Goal: Obtain resource: Download file/media

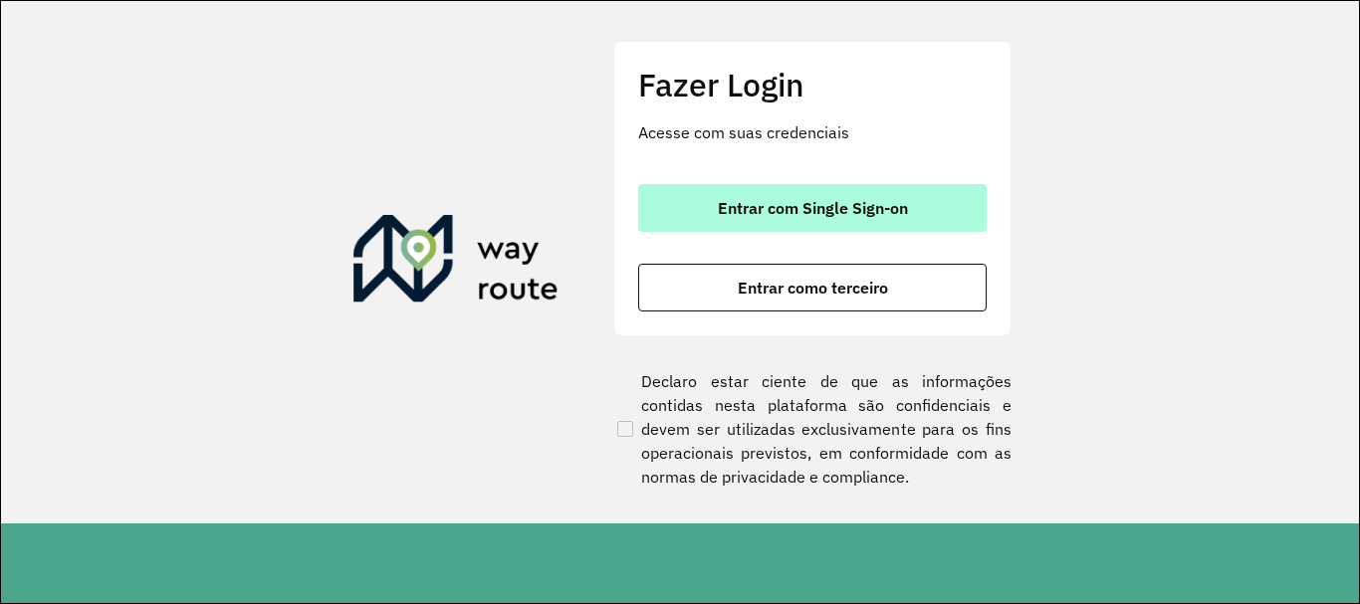
click at [792, 213] on span "Entrar com Single Sign-on" at bounding box center [813, 208] width 190 height 16
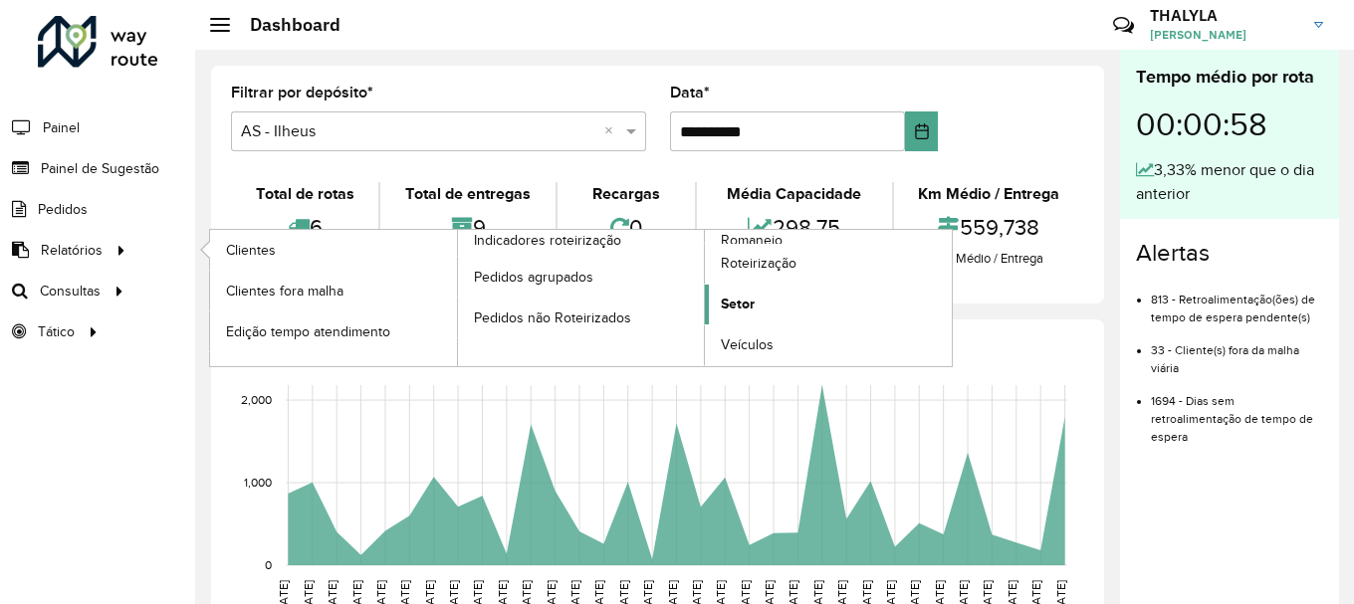
click at [771, 303] on link "Setor" at bounding box center [828, 305] width 247 height 40
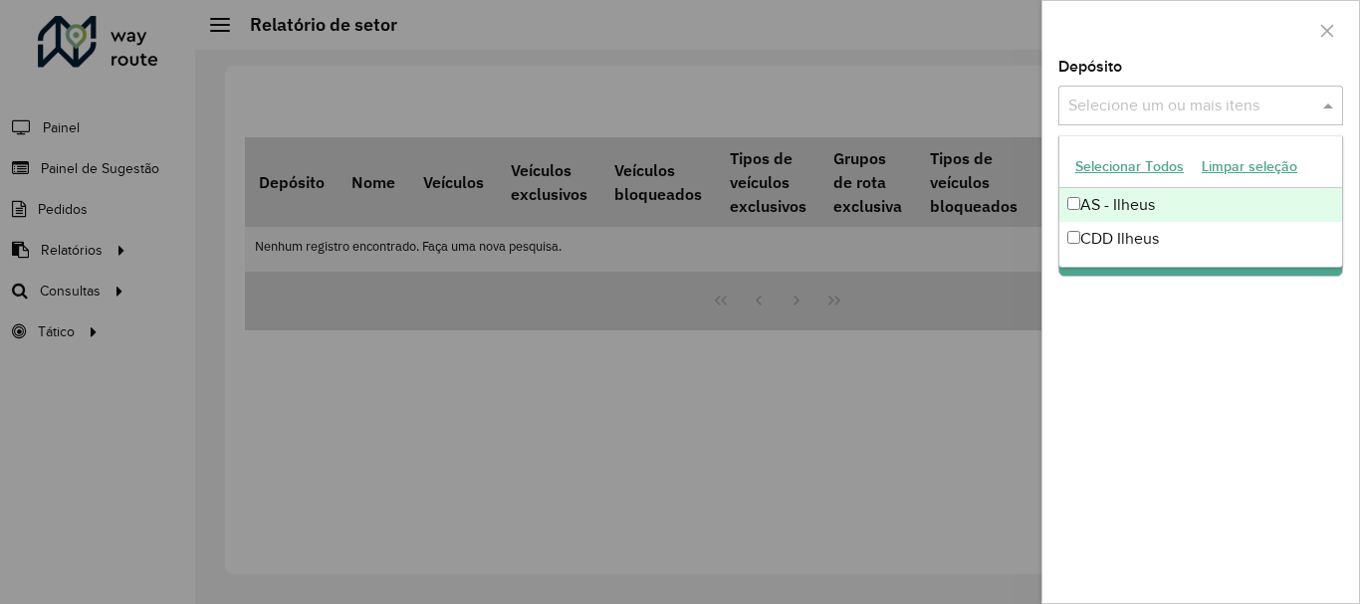
click at [1316, 95] on input "text" at bounding box center [1191, 107] width 255 height 24
click at [1183, 169] on button "Selecionar Todos" at bounding box center [1130, 166] width 126 height 31
click at [1255, 44] on div at bounding box center [1201, 30] width 317 height 59
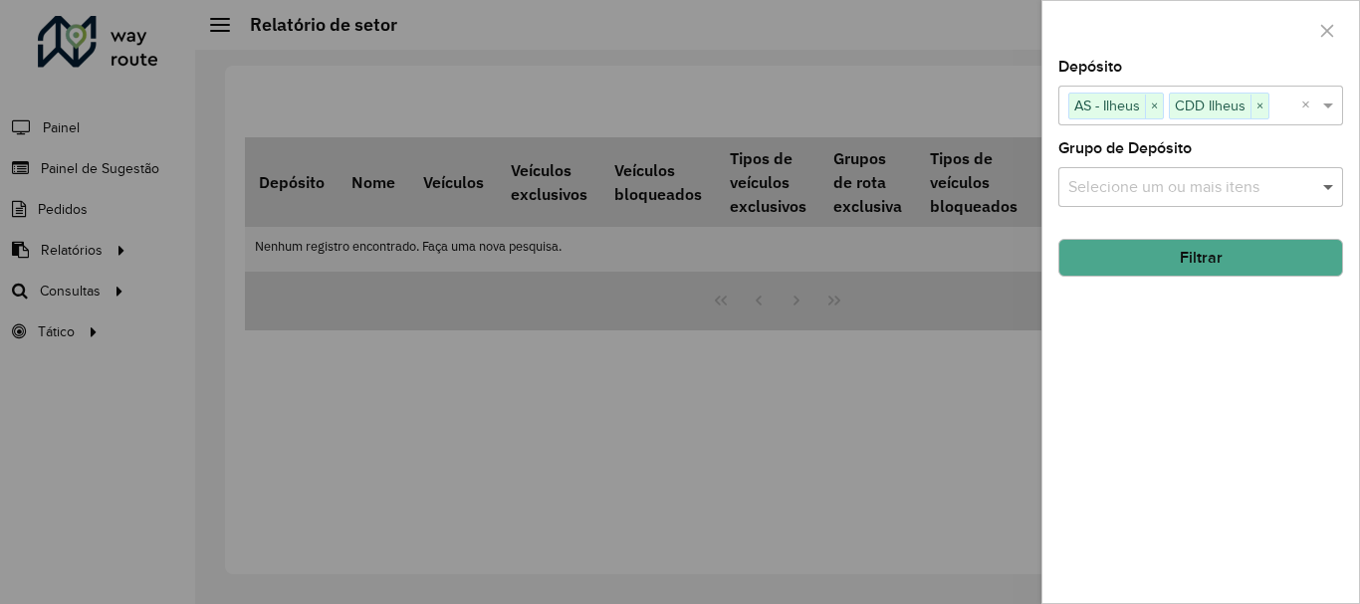
click at [1334, 191] on span at bounding box center [1330, 187] width 25 height 24
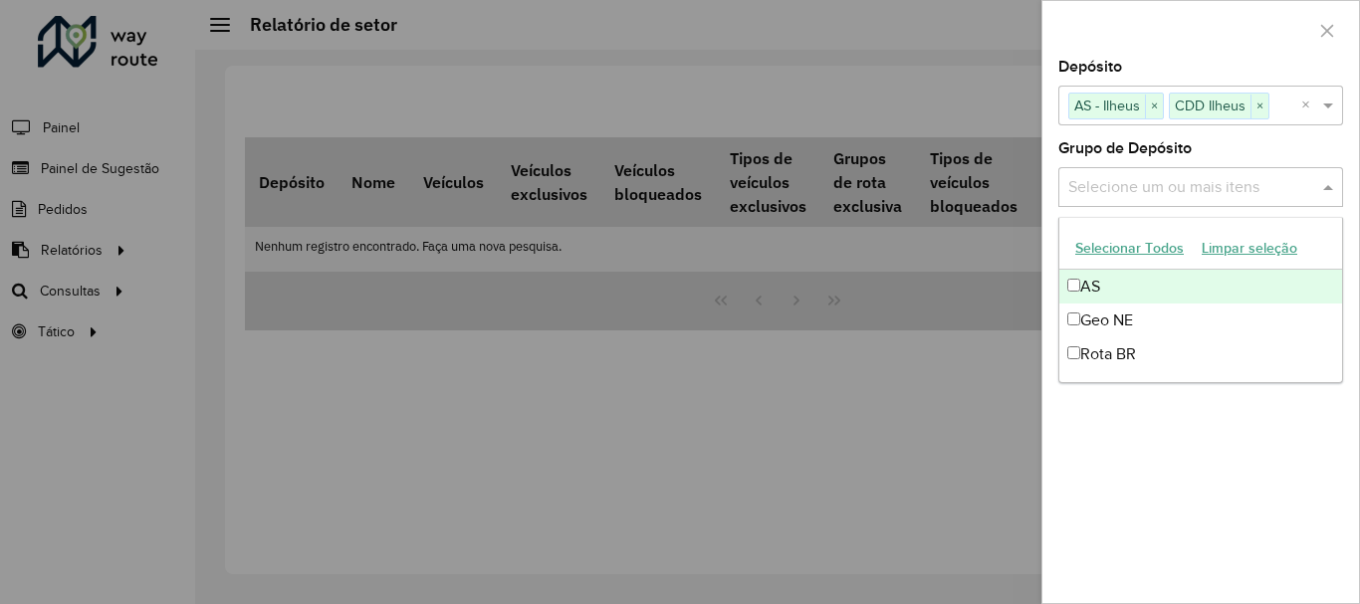
click at [1117, 254] on button "Selecionar Todos" at bounding box center [1130, 248] width 126 height 31
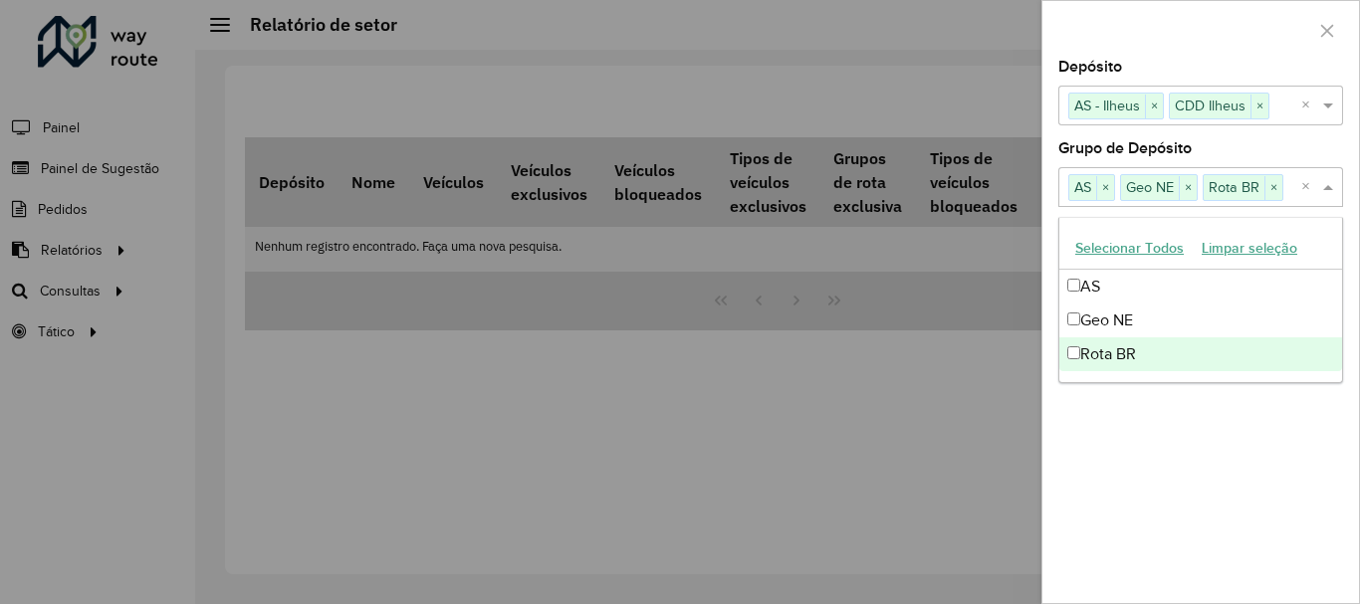
click at [1262, 433] on div "Depósito Selecione um ou mais itens AS - Ilheus × CDD Ilheus × × Grupo de Depós…" at bounding box center [1201, 332] width 317 height 544
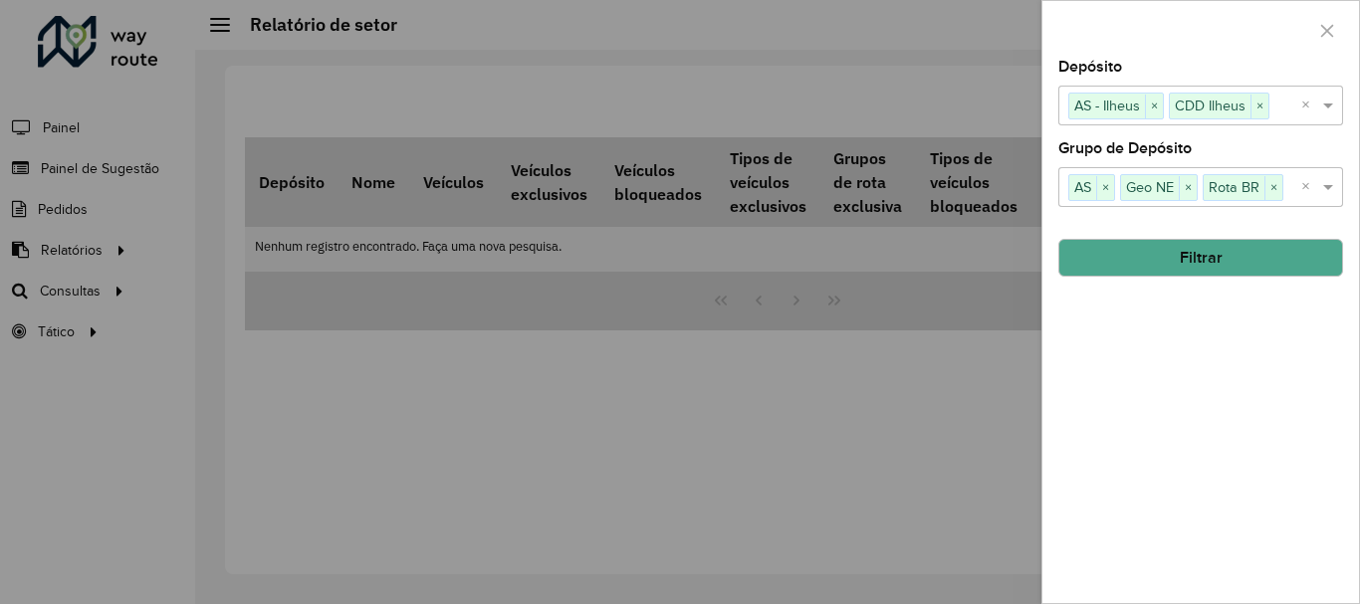
click at [1213, 271] on button "Filtrar" at bounding box center [1201, 258] width 285 height 38
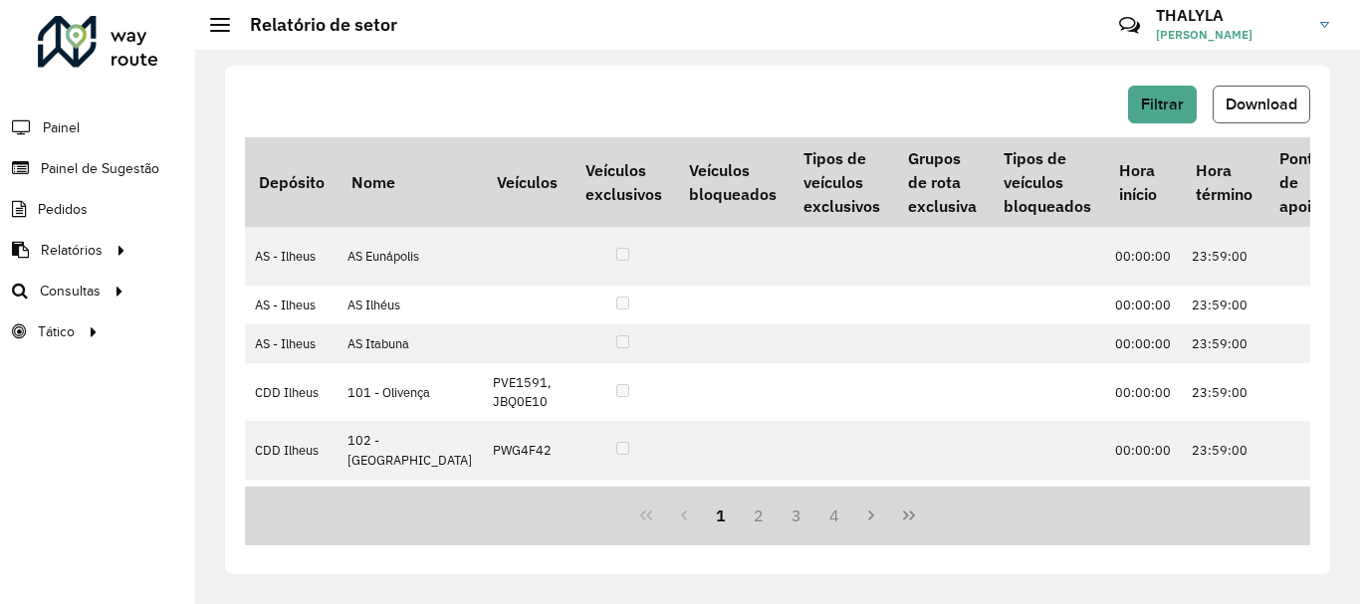
click at [1271, 117] on button "Download" at bounding box center [1262, 105] width 98 height 38
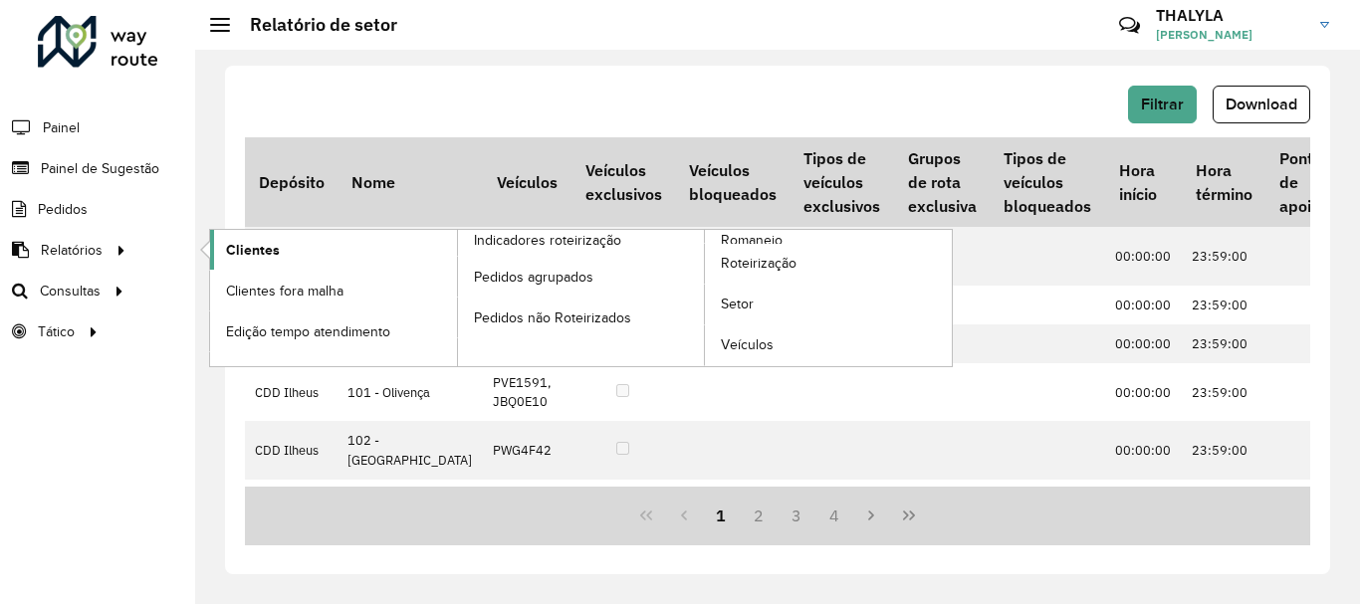
click at [360, 245] on link "Clientes" at bounding box center [333, 250] width 247 height 40
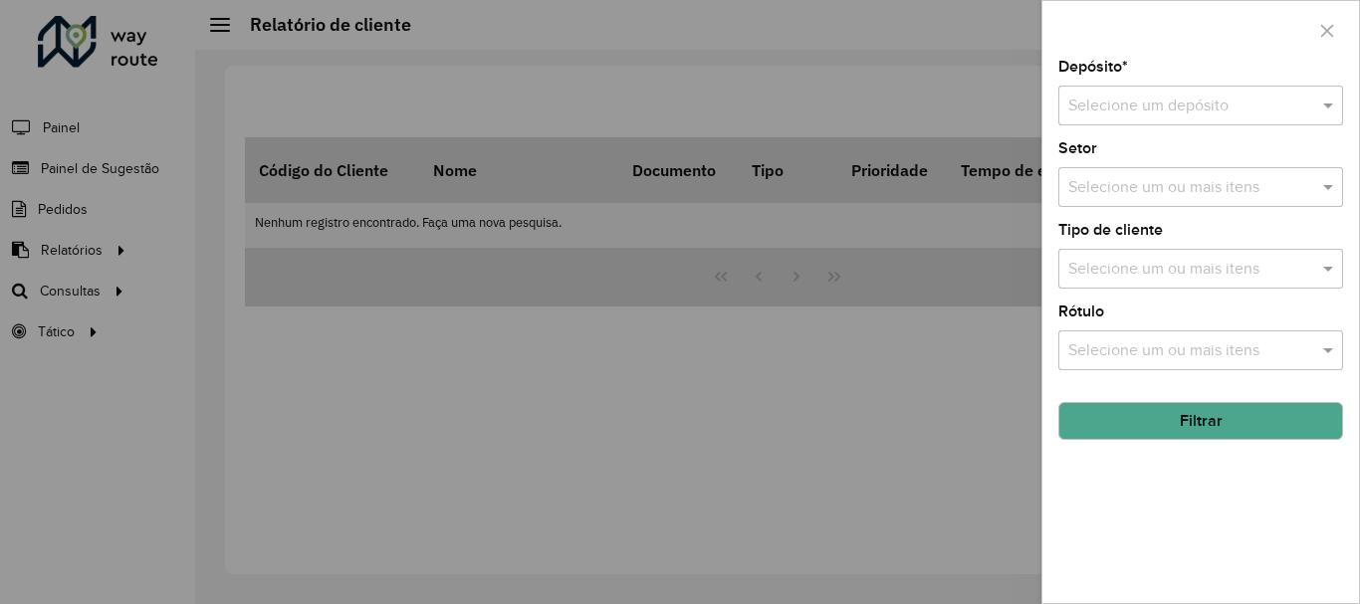
click at [1331, 90] on div "Selecione um depósito" at bounding box center [1201, 106] width 285 height 40
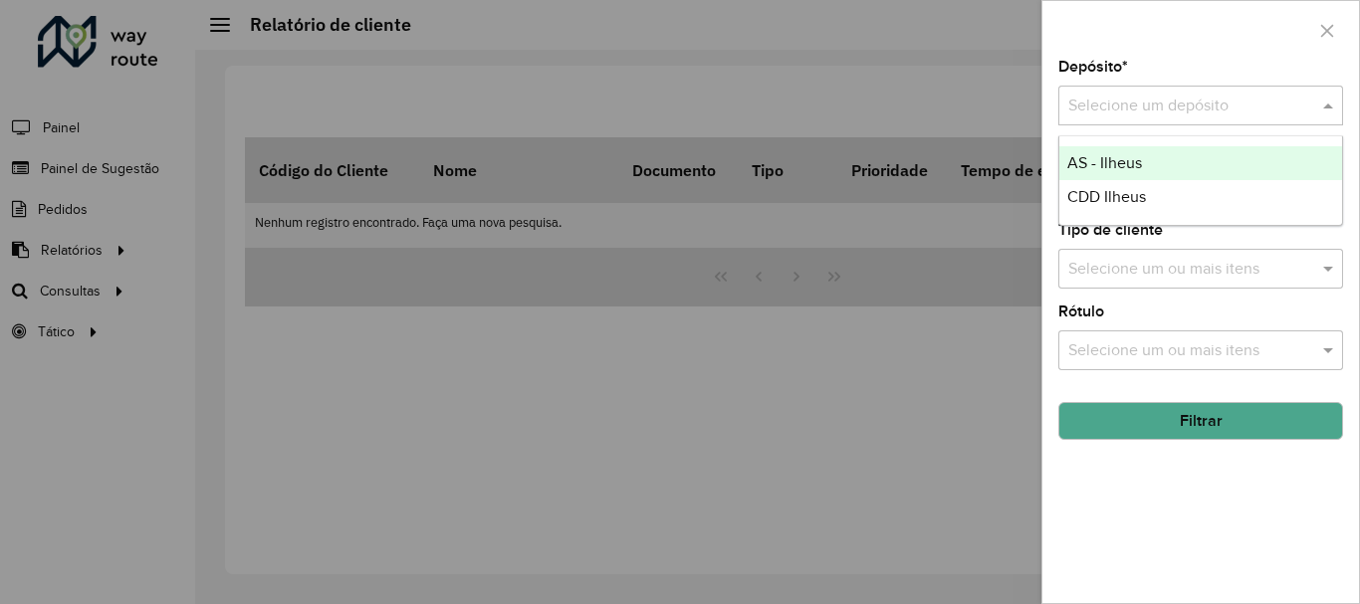
click at [1223, 63] on div "Depósito * Selecione um depósito" at bounding box center [1201, 93] width 285 height 66
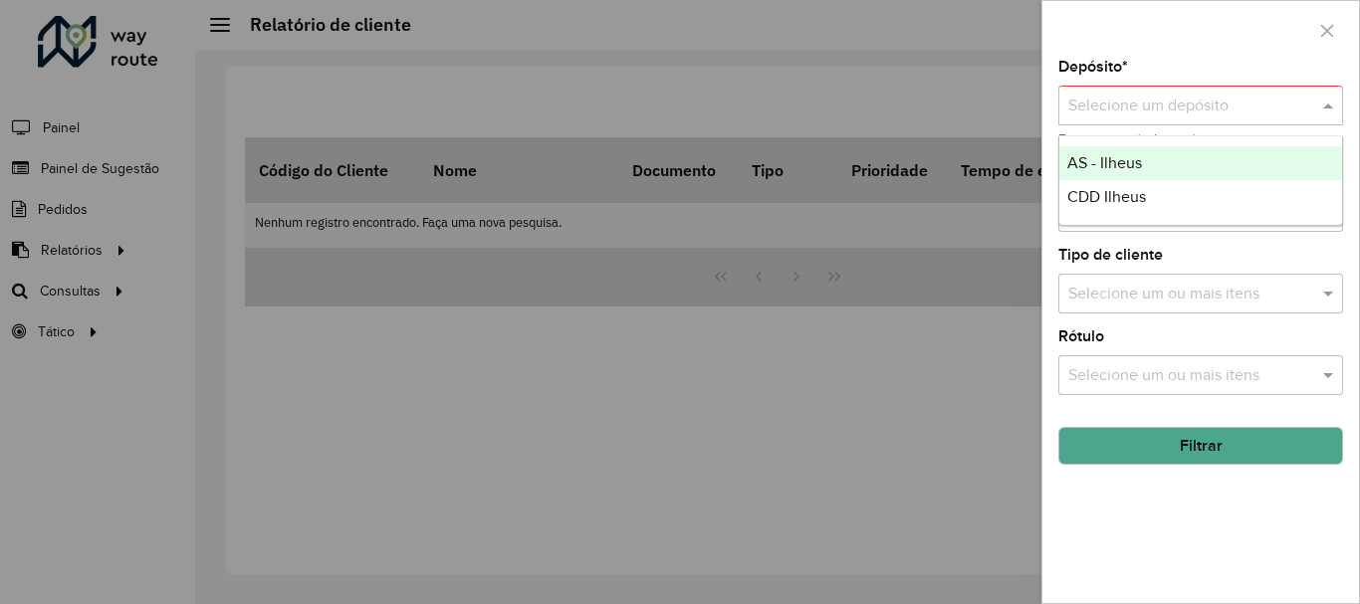
click at [1322, 119] on div "Selecione um depósito" at bounding box center [1201, 106] width 285 height 40
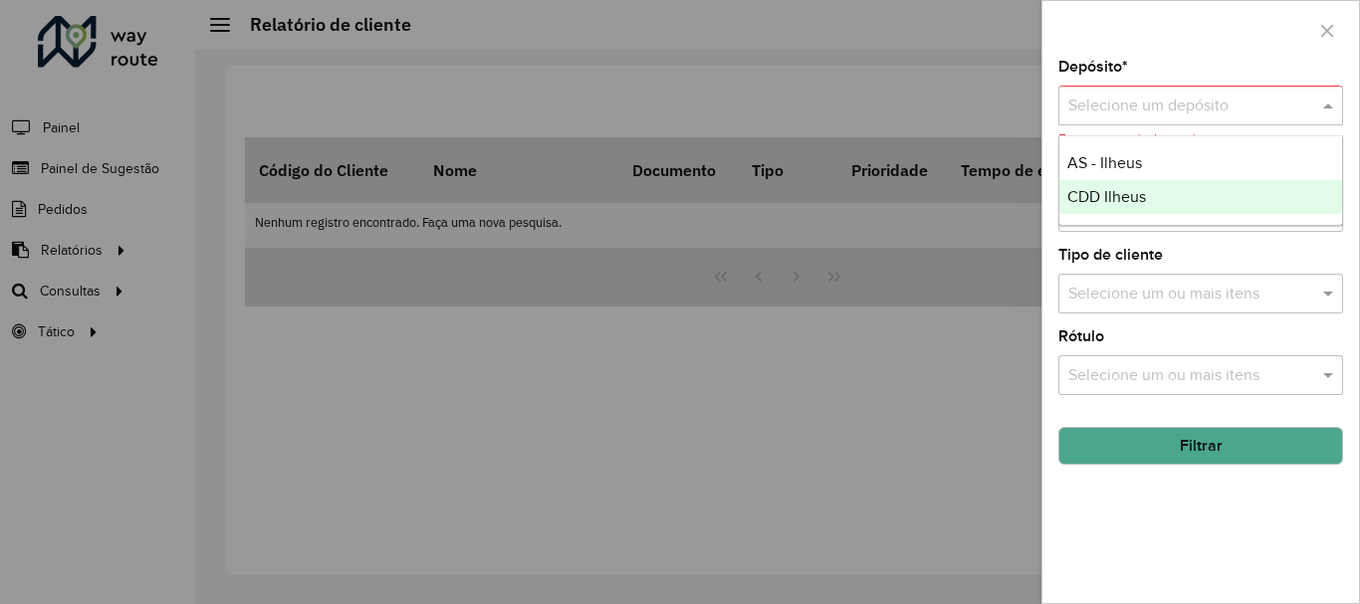
click at [1142, 200] on span "CDD Ilheus" at bounding box center [1107, 196] width 79 height 17
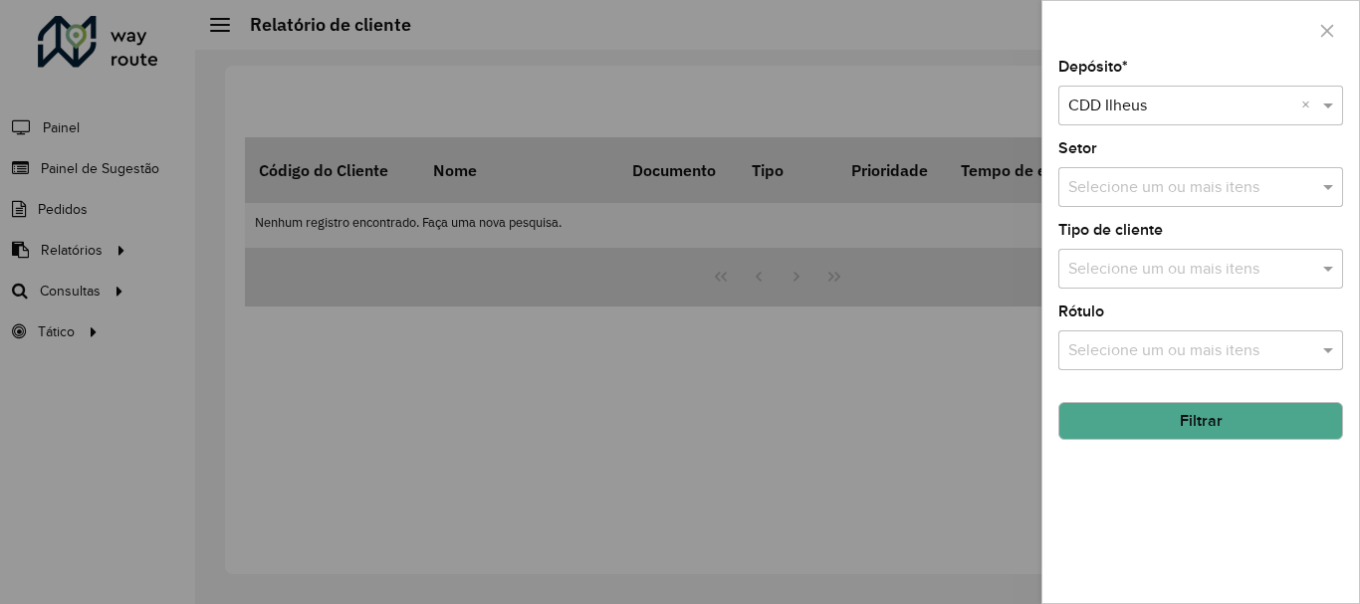
click at [1326, 193] on span at bounding box center [1330, 187] width 25 height 24
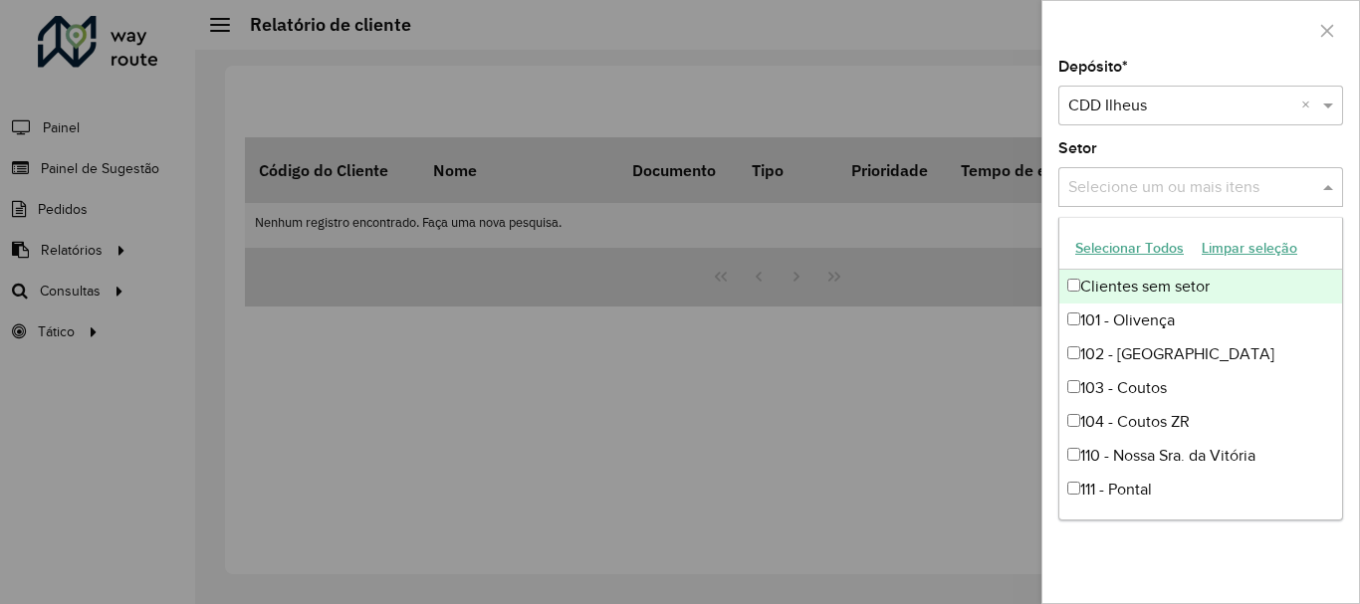
click at [1120, 249] on button "Selecionar Todos" at bounding box center [1130, 248] width 126 height 31
click at [1273, 140] on div "Depósito * Selecione um depósito × CDD Ilheus × Setor Selecione um ou mais iten…" at bounding box center [1201, 332] width 317 height 544
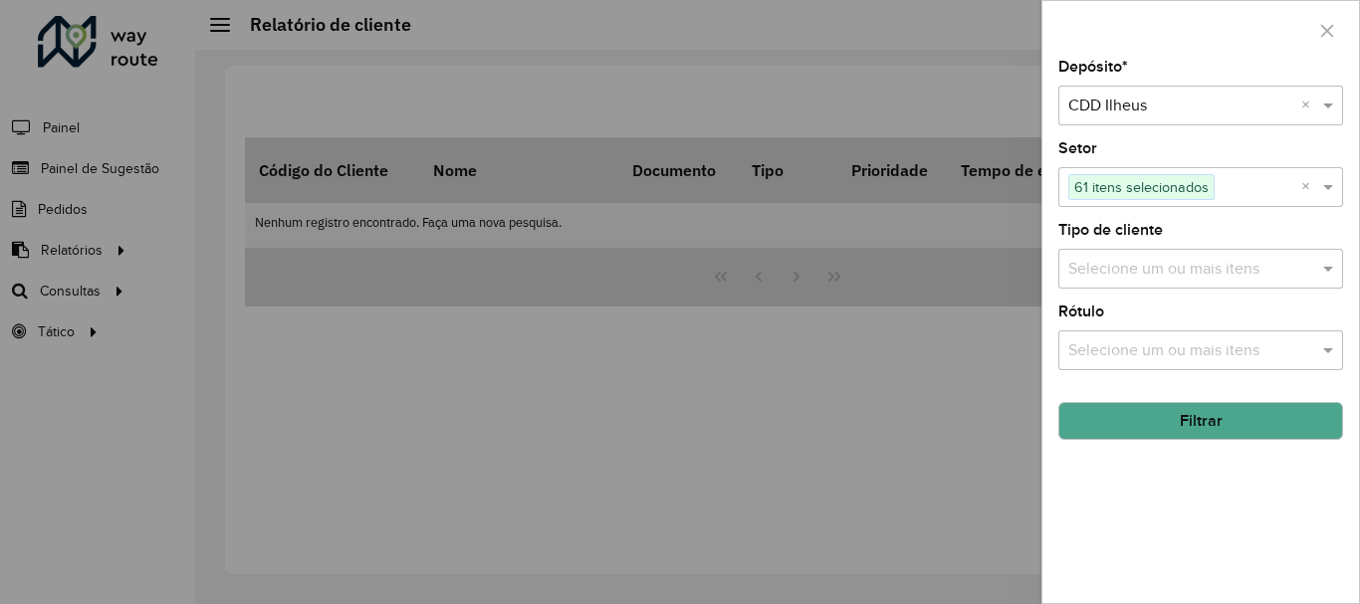
click at [1320, 282] on div "Selecione um ou mais itens" at bounding box center [1201, 269] width 285 height 40
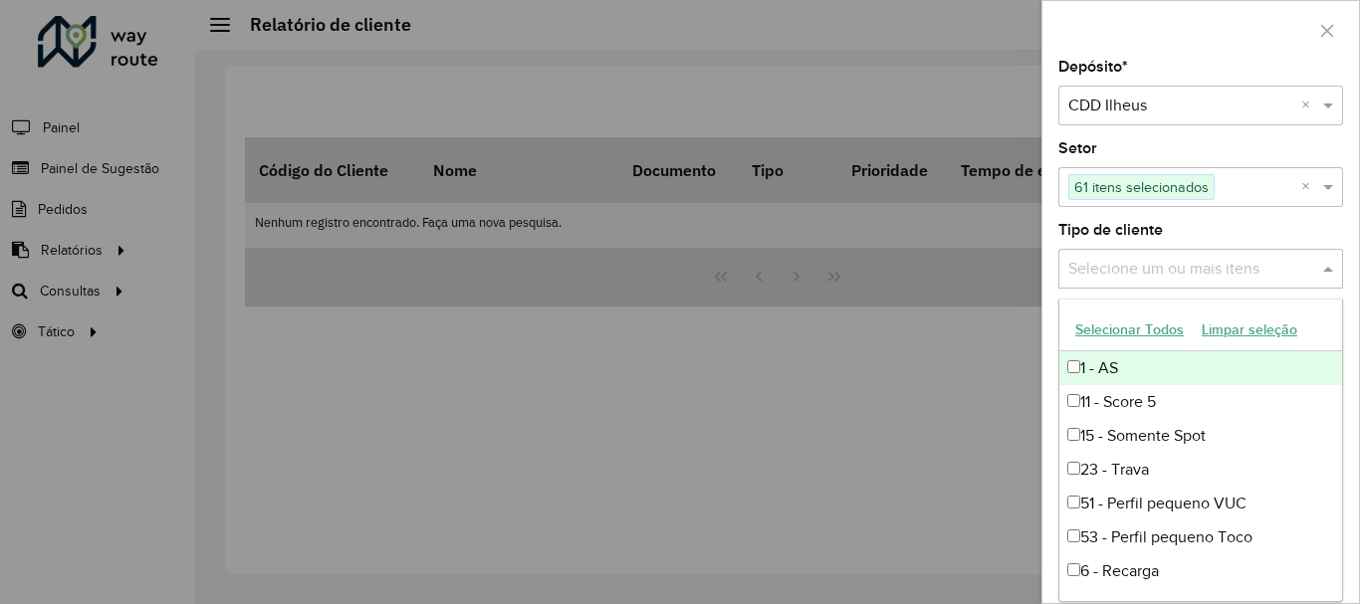
click at [1160, 321] on button "Selecionar Todos" at bounding box center [1130, 330] width 126 height 31
click at [1238, 230] on div "Tipo de cliente Selecione um ou mais itens 10 itens selecionados ×" at bounding box center [1201, 256] width 285 height 66
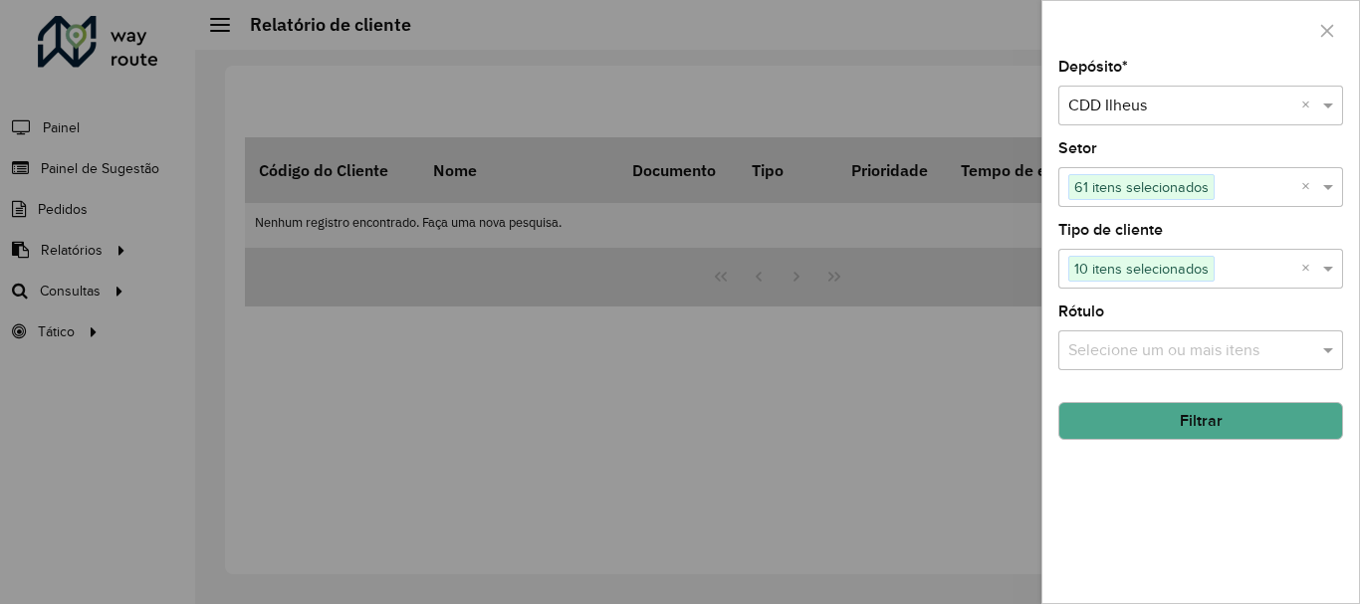
click at [1335, 363] on div "Selecione um ou mais itens" at bounding box center [1201, 351] width 285 height 40
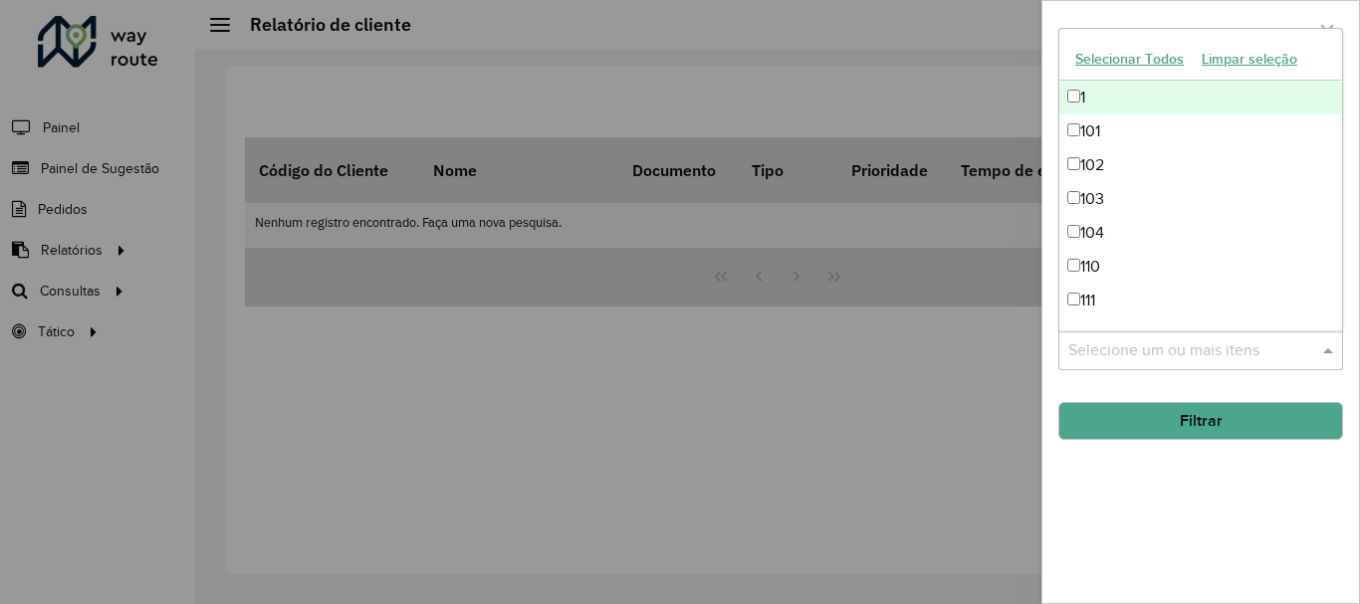
click at [1105, 60] on button "Selecionar Todos" at bounding box center [1130, 59] width 126 height 31
click at [1171, 16] on div at bounding box center [1201, 30] width 317 height 59
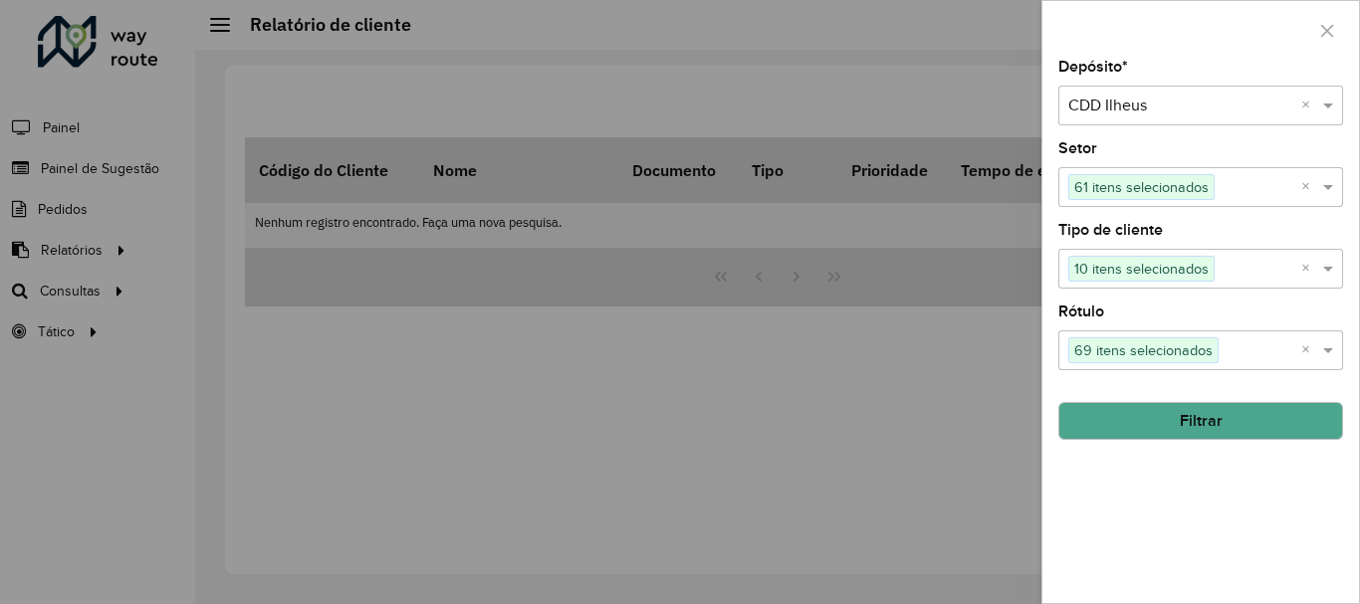
click at [1259, 421] on button "Filtrar" at bounding box center [1201, 421] width 285 height 38
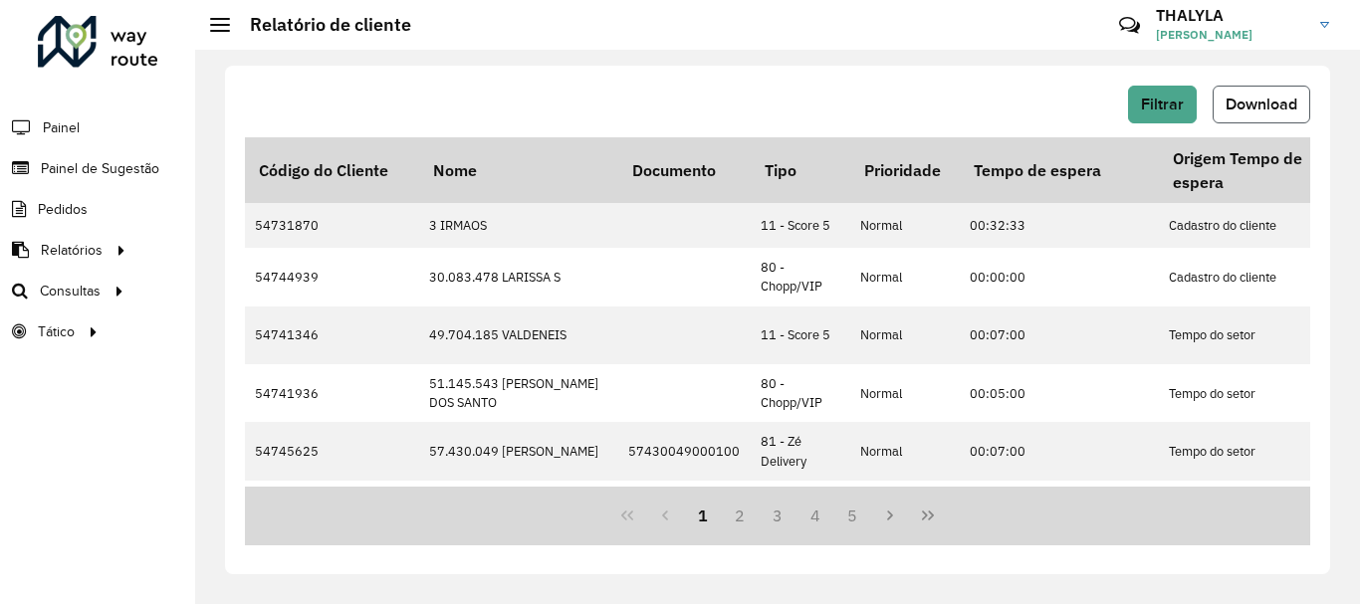
click at [1248, 107] on span "Download" at bounding box center [1262, 104] width 72 height 17
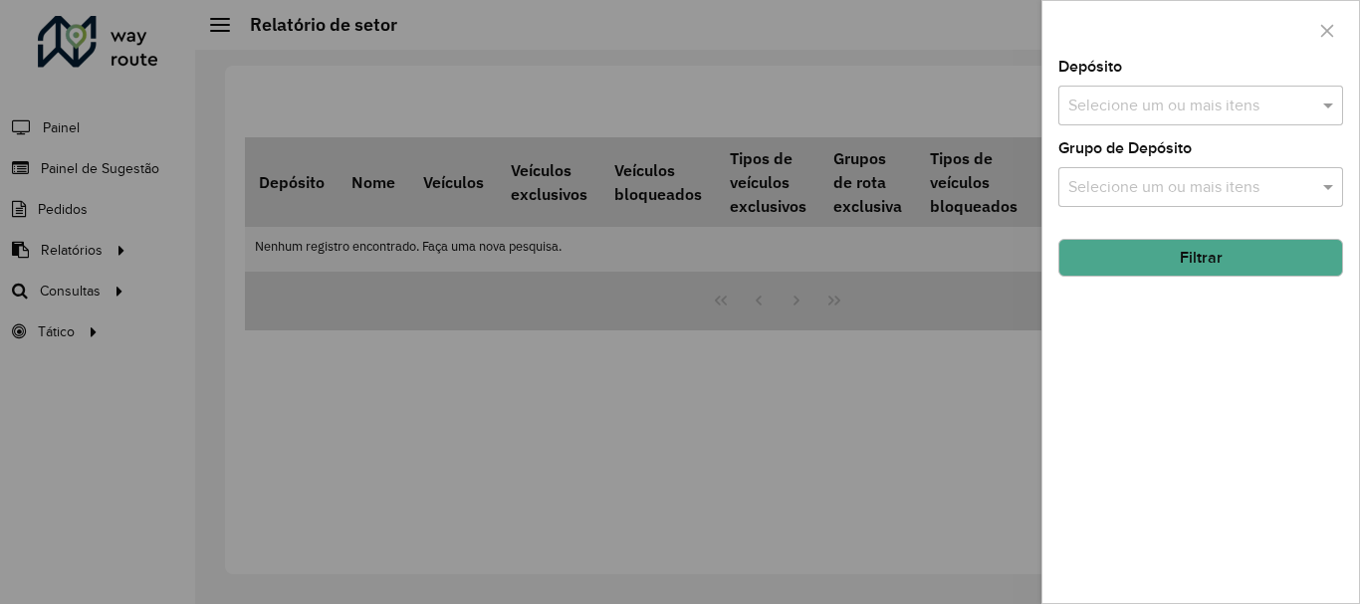
click at [1216, 102] on input "text" at bounding box center [1191, 107] width 255 height 24
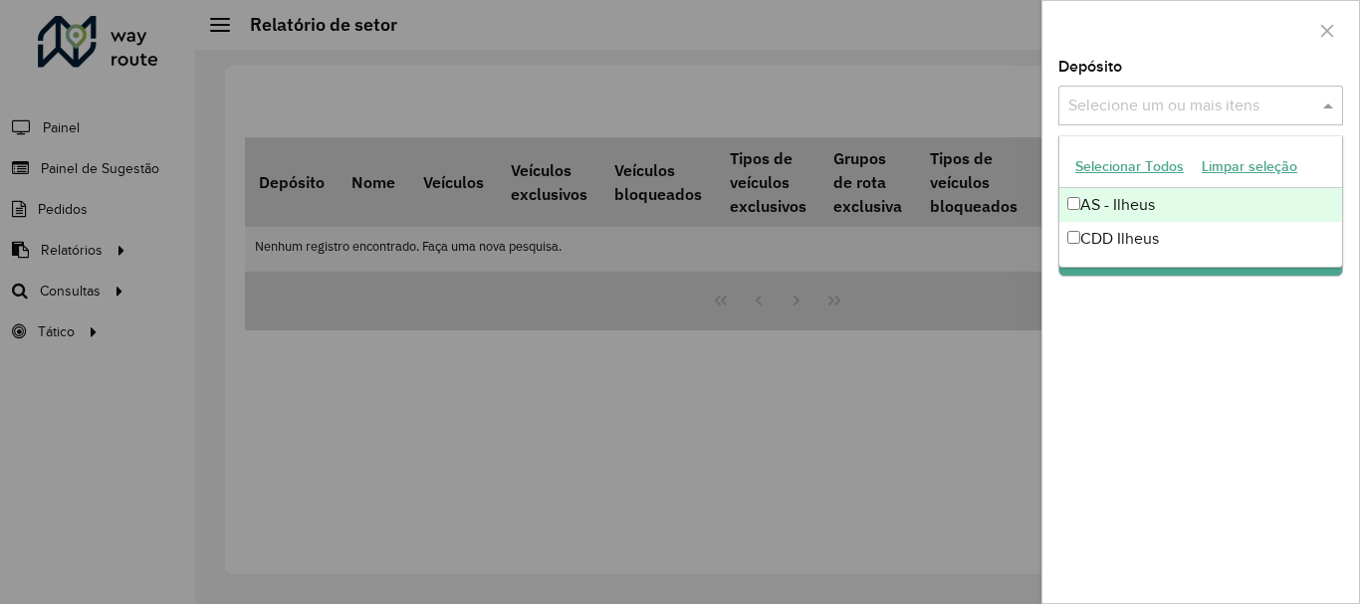
click at [1147, 209] on div "AS - Ilheus" at bounding box center [1201, 205] width 283 height 34
click at [1219, 55] on div at bounding box center [1201, 30] width 317 height 59
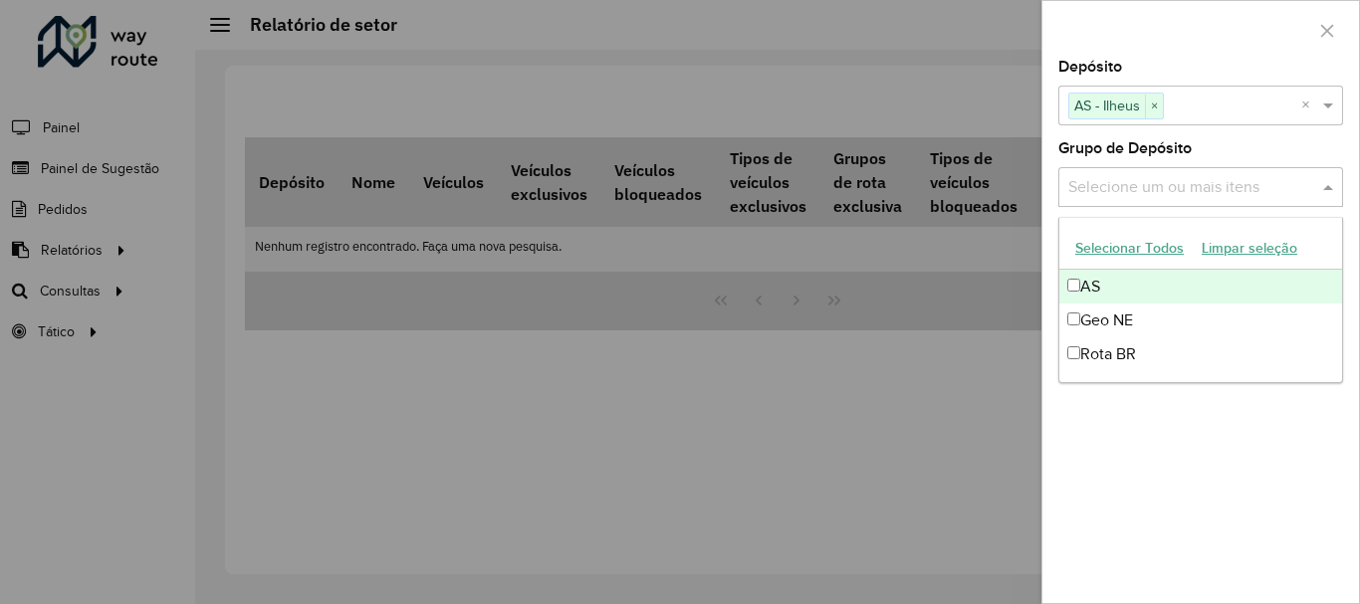
click at [1225, 182] on input "text" at bounding box center [1191, 188] width 255 height 24
click at [1132, 253] on button "Selecionar Todos" at bounding box center [1130, 248] width 126 height 31
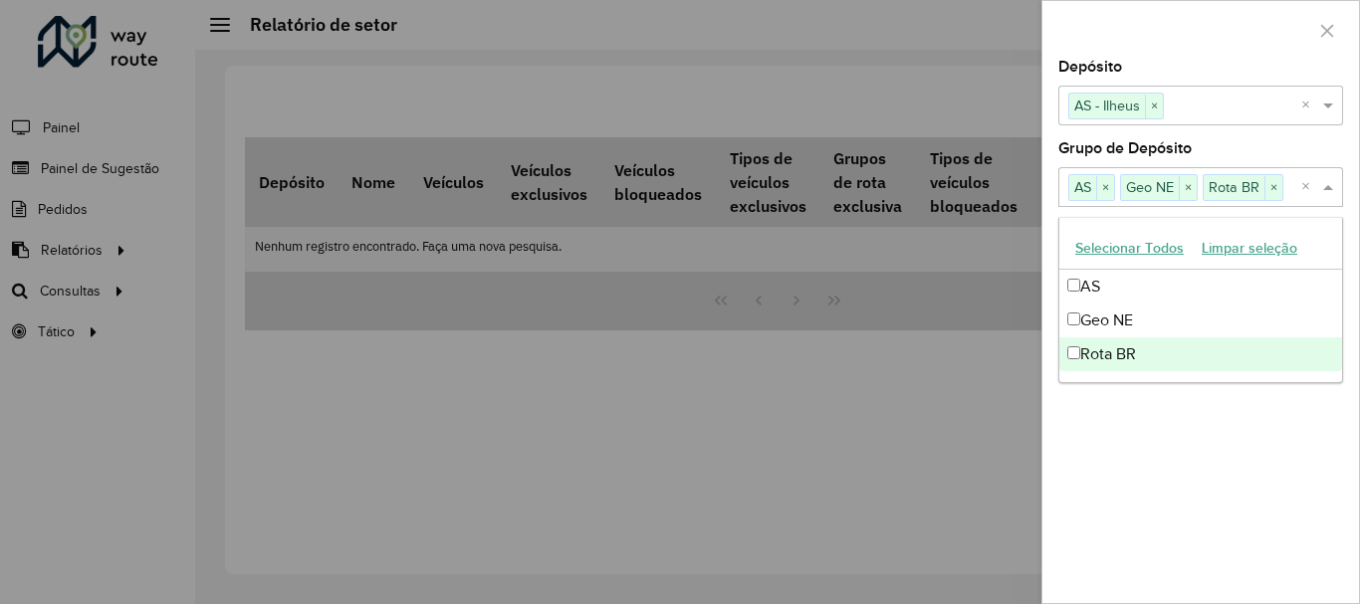
click at [1251, 430] on div "Depósito Selecione um ou mais itens AS - Ilheus × × Grupo de Depósito Selecione…" at bounding box center [1201, 332] width 317 height 544
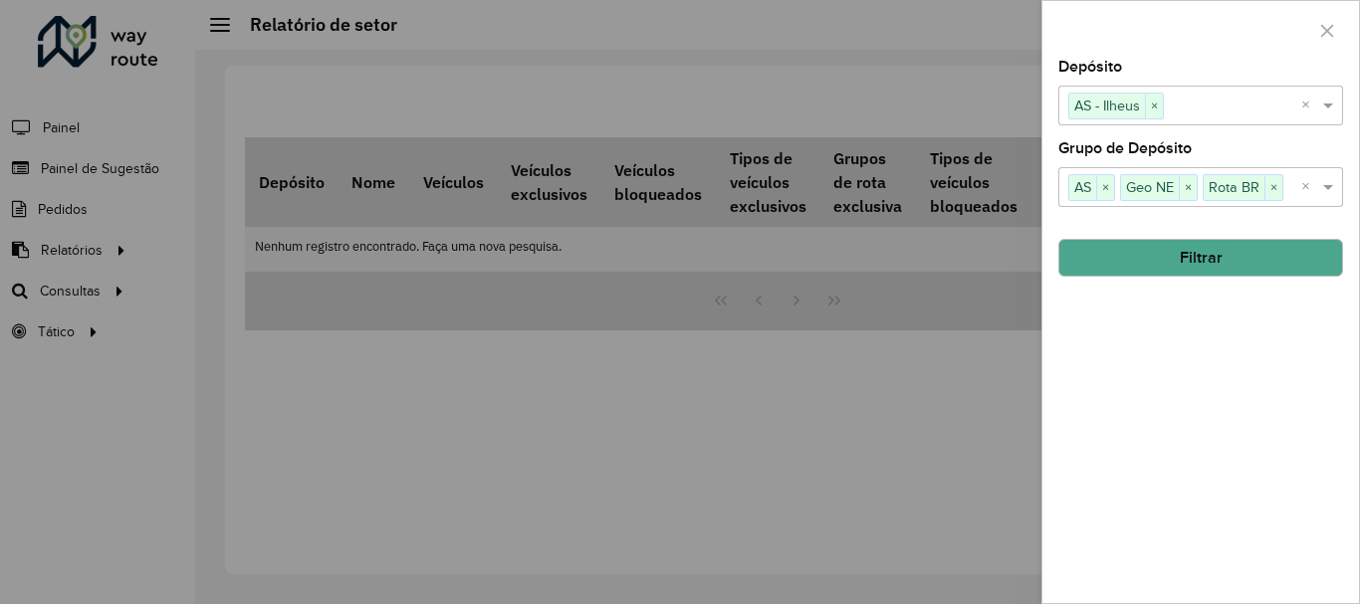
click at [1188, 271] on button "Filtrar" at bounding box center [1201, 258] width 285 height 38
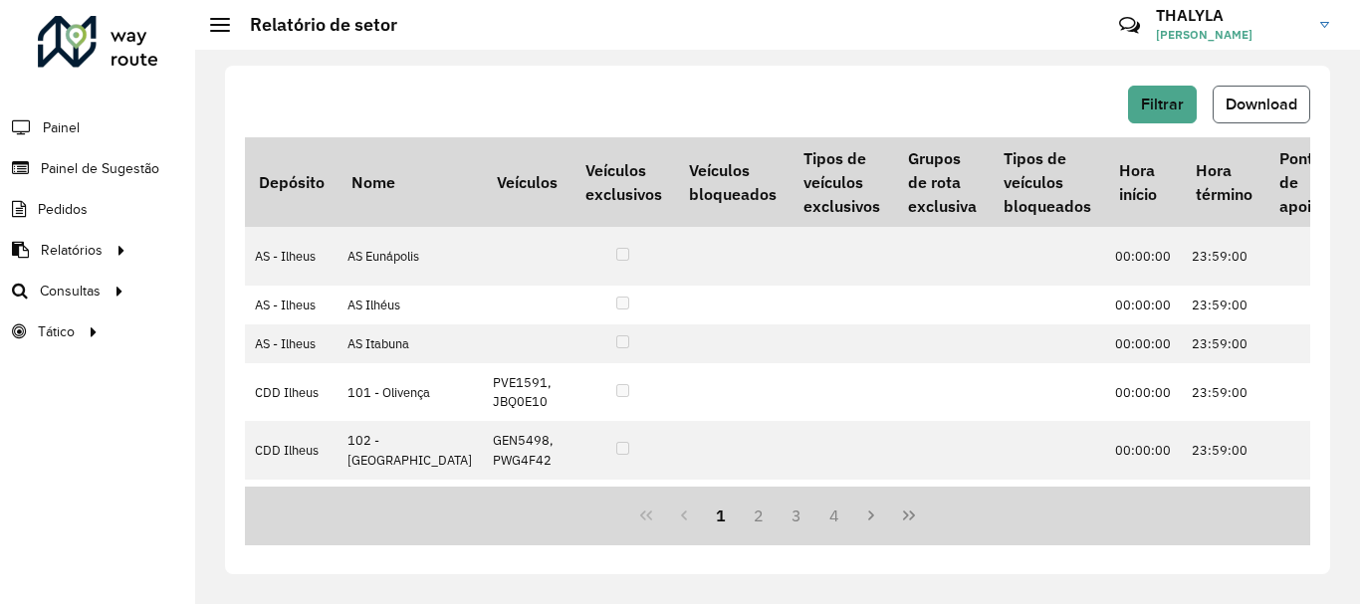
click at [1251, 103] on span "Download" at bounding box center [1262, 104] width 72 height 17
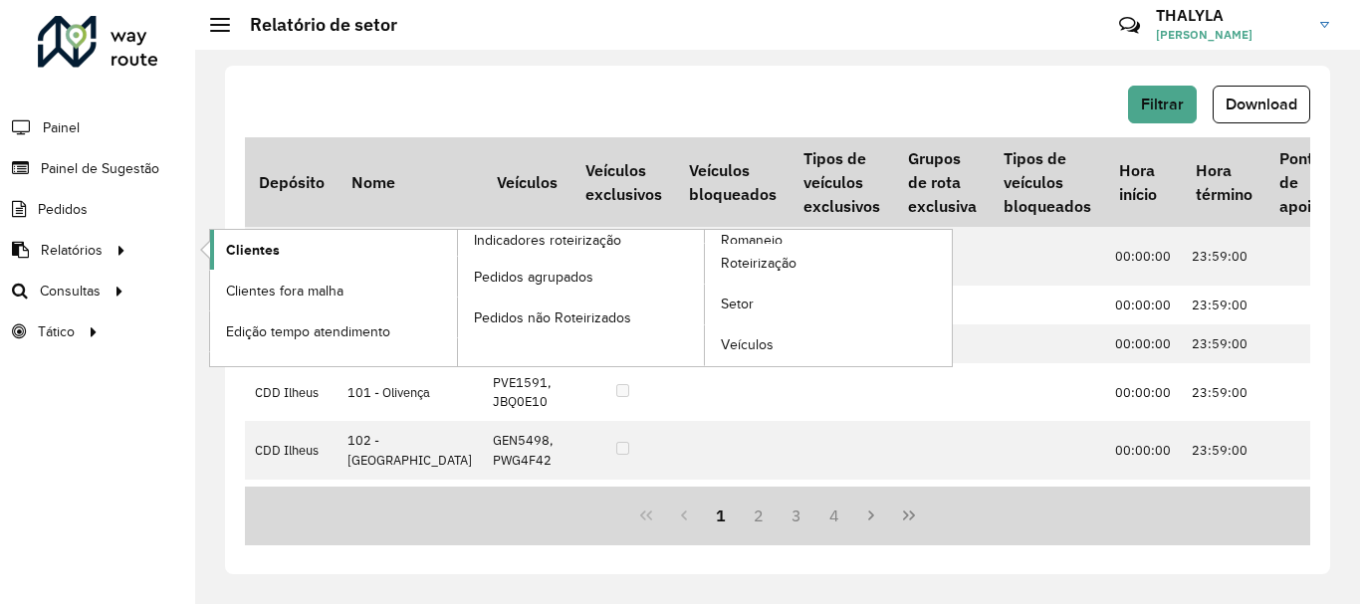
click at [301, 248] on link "Clientes" at bounding box center [333, 250] width 247 height 40
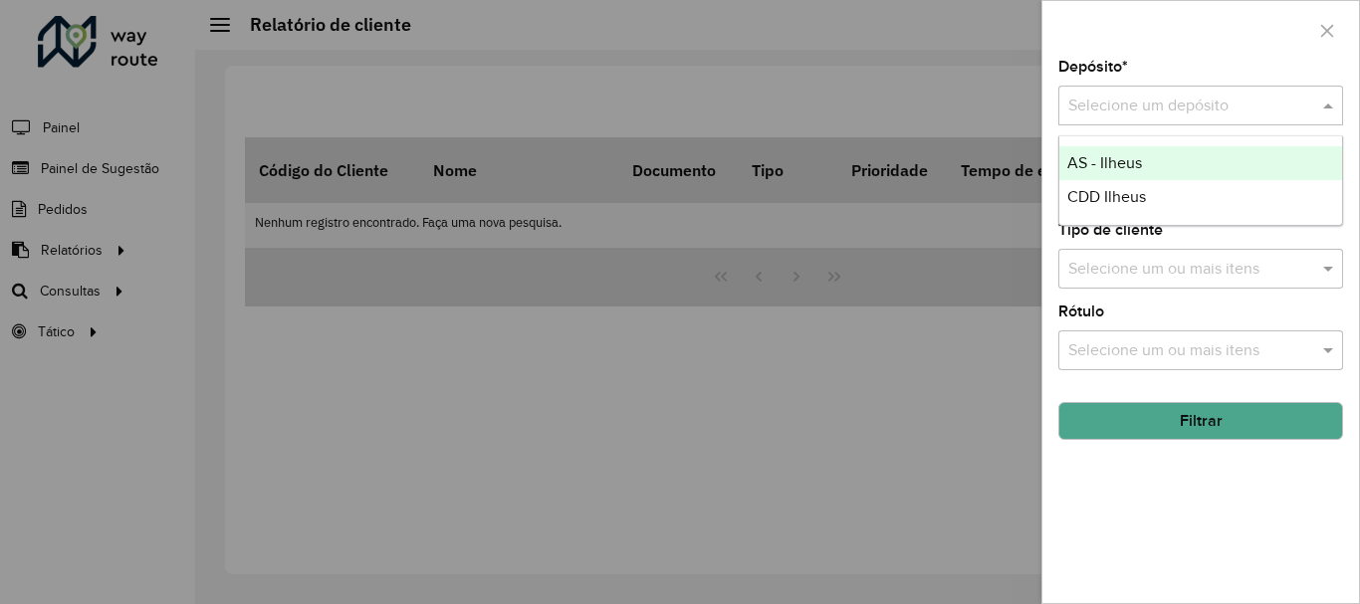
click at [1339, 107] on span at bounding box center [1330, 106] width 25 height 24
click at [1118, 152] on div "AS - Ilheus" at bounding box center [1201, 163] width 283 height 34
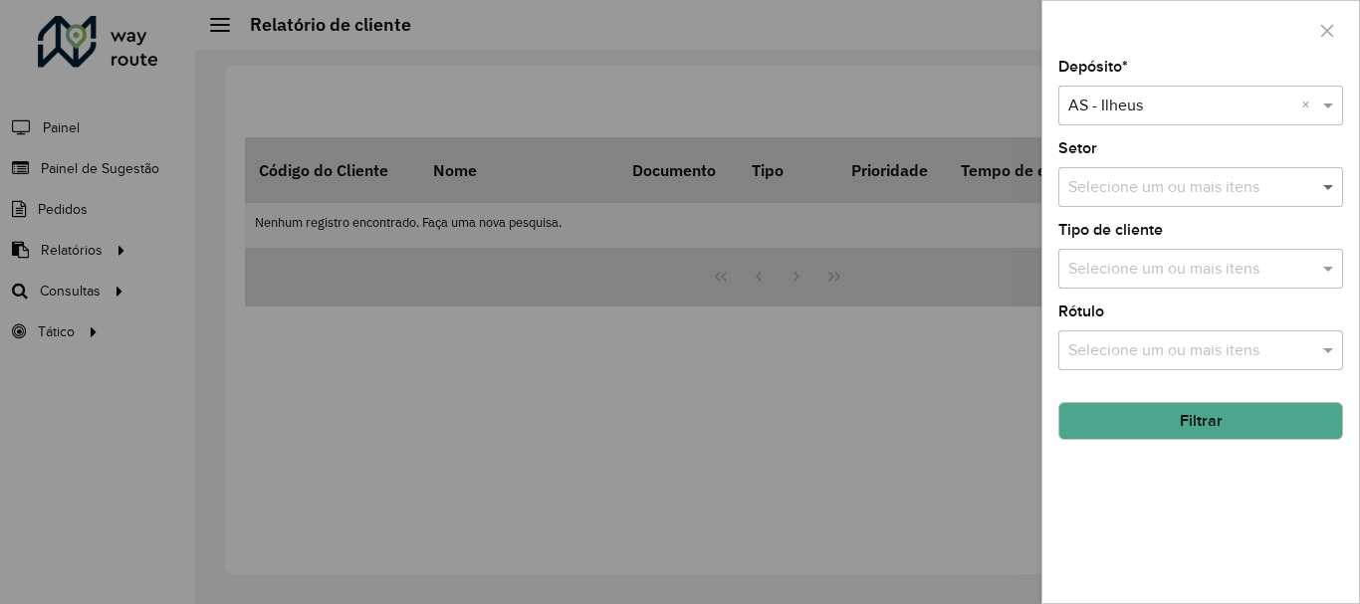
click at [1337, 184] on span at bounding box center [1330, 187] width 25 height 24
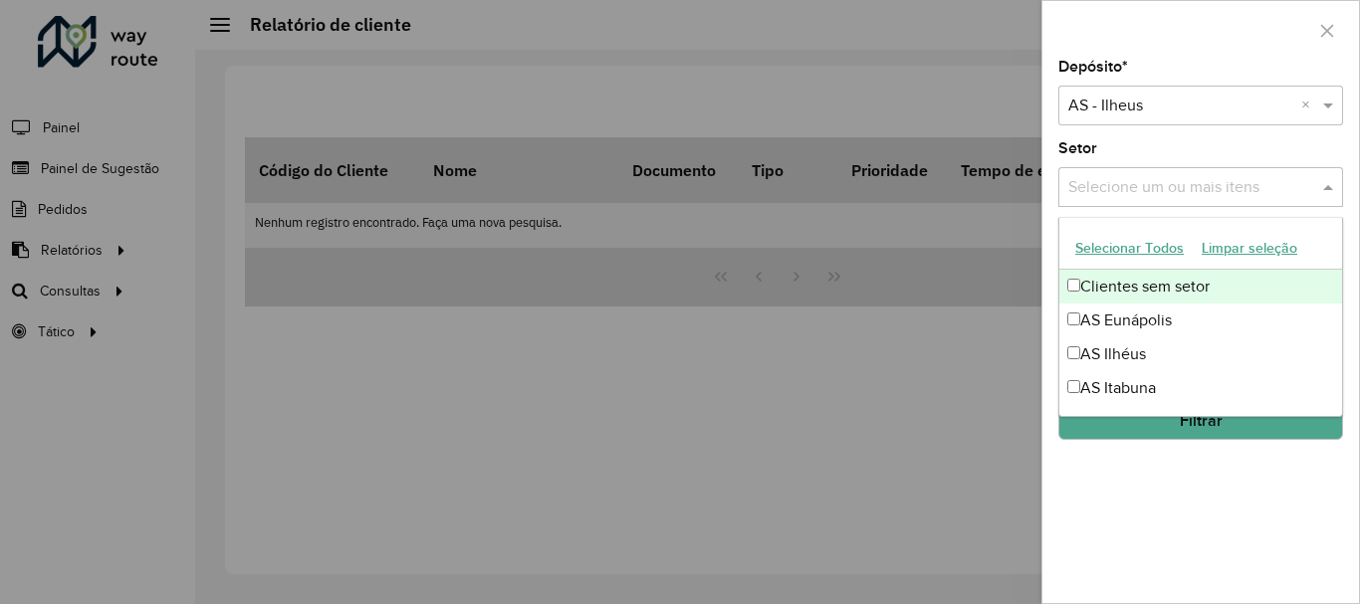
drag, startPoint x: 1139, startPoint y: 240, endPoint x: 1160, endPoint y: 217, distance: 31.0
click at [1139, 241] on button "Selecionar Todos" at bounding box center [1130, 248] width 126 height 31
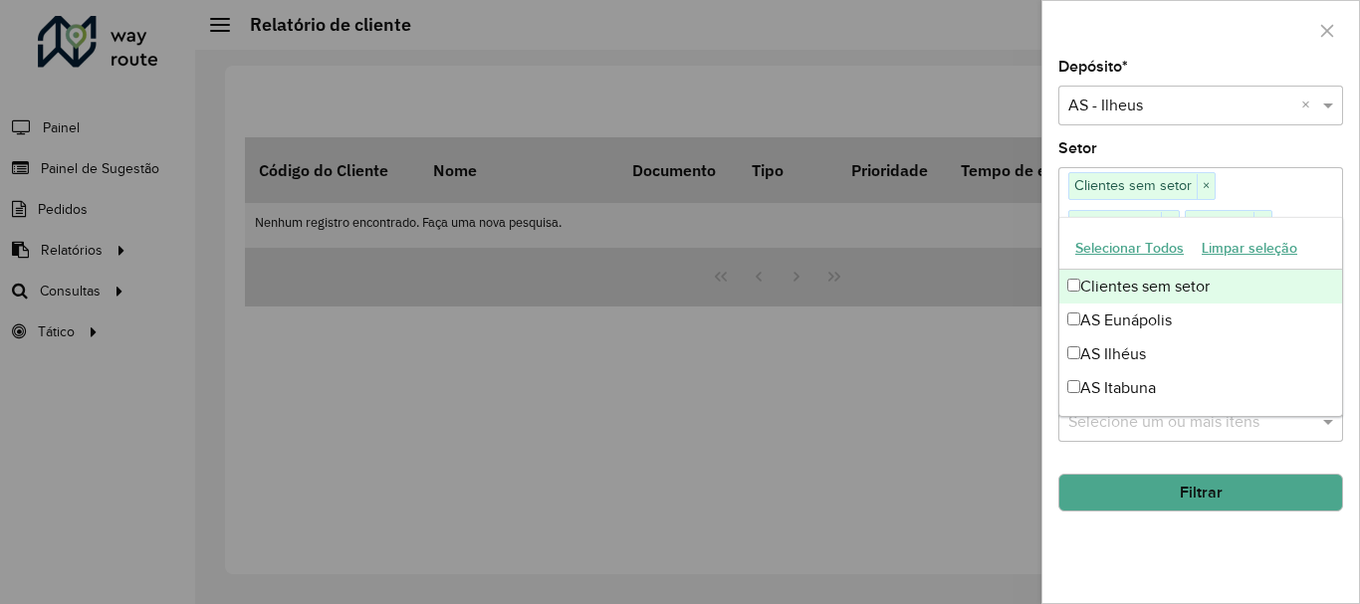
click at [1233, 148] on div "Setor Selecione um ou mais itens Clientes sem setor × AS Eunápolis × AS Ilhéus …" at bounding box center [1201, 209] width 285 height 136
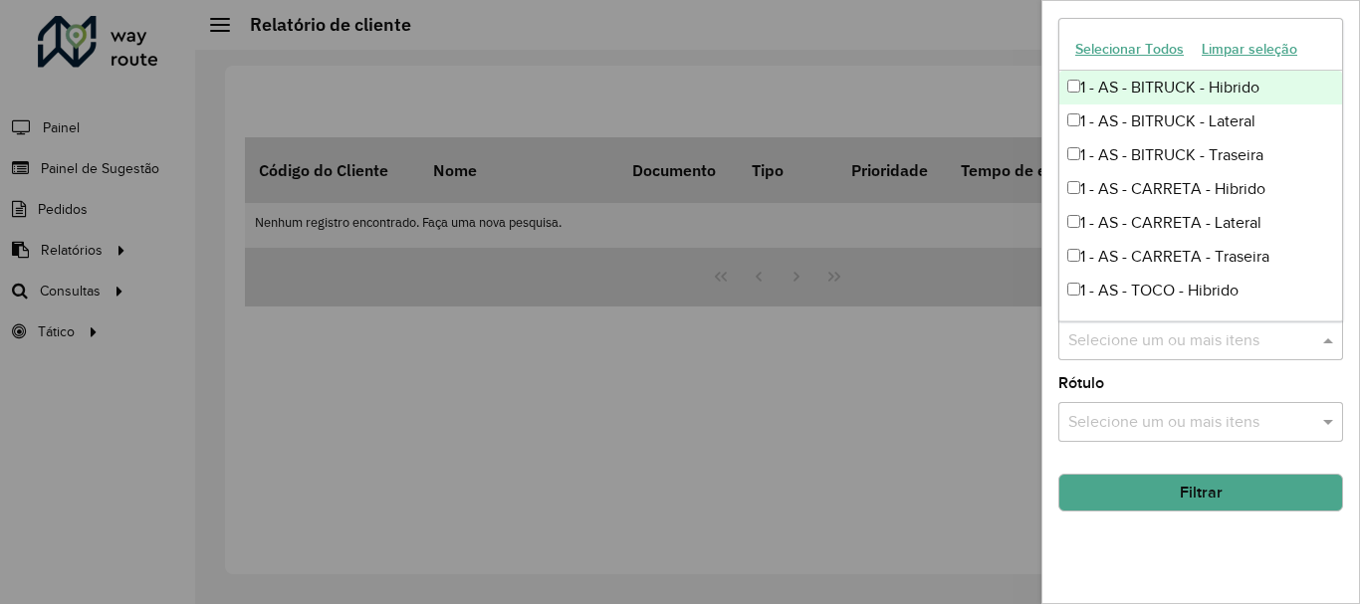
click at [1329, 348] on span at bounding box center [1330, 341] width 25 height 24
click at [1125, 42] on button "Selecionar Todos" at bounding box center [1130, 49] width 126 height 31
click at [1049, 76] on div "Depósito * Selecione um depósito × AS - Ilheus × Setor Selecione um ou mais ite…" at bounding box center [1201, 332] width 317 height 544
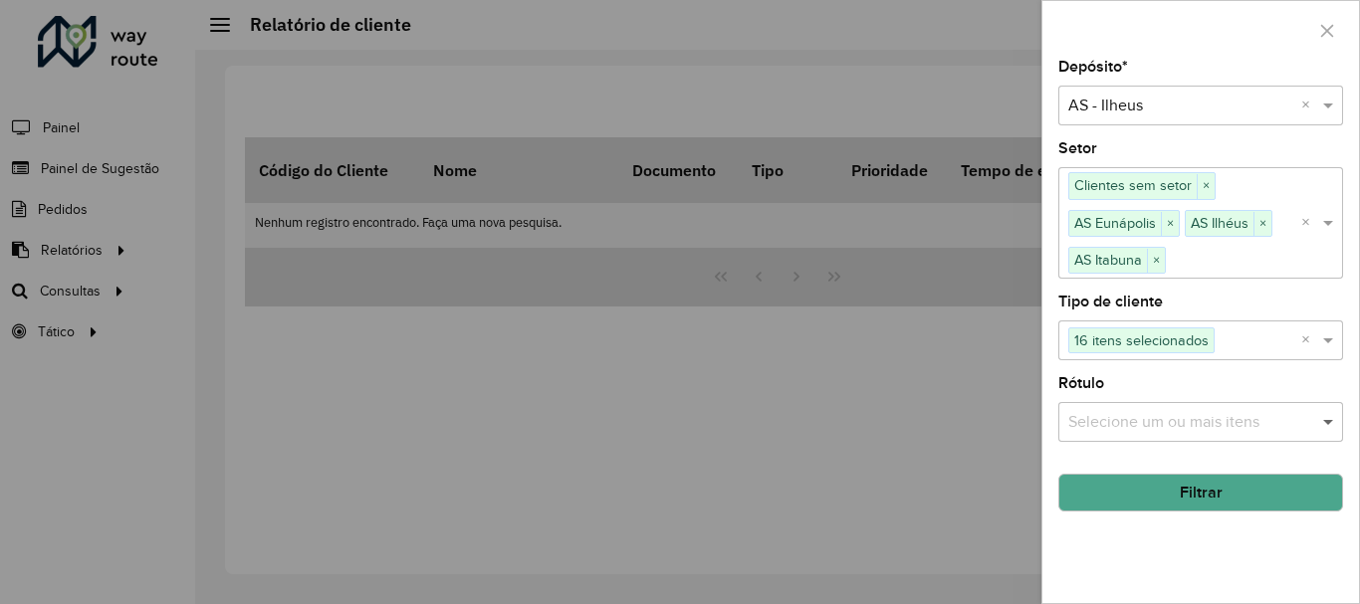
click at [1330, 433] on span at bounding box center [1330, 422] width 25 height 24
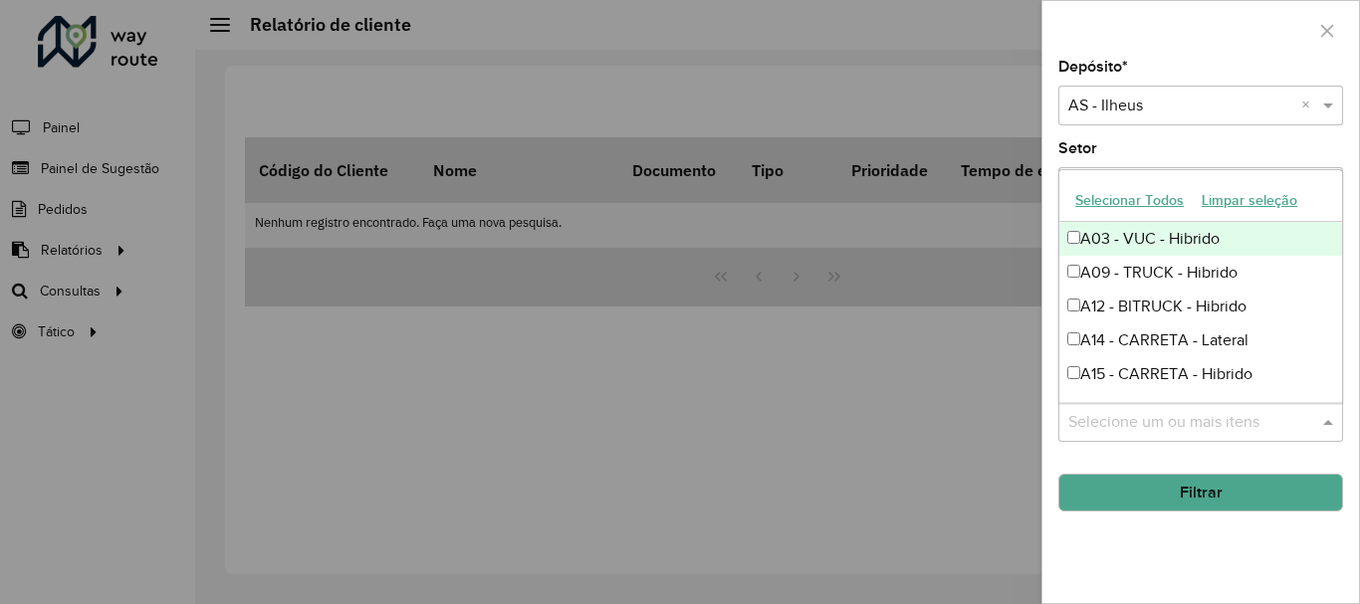
click at [1148, 202] on button "Selecionar Todos" at bounding box center [1130, 200] width 126 height 31
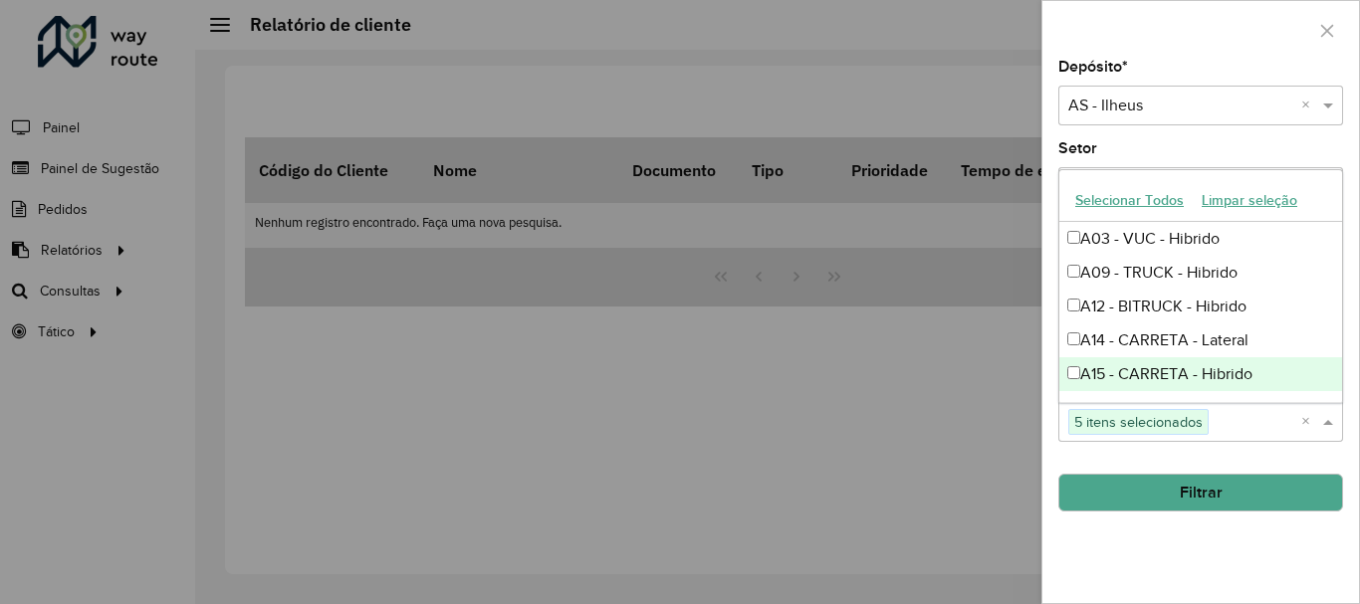
click at [1304, 543] on div "Depósito * Selecione um depósito × AS - Ilheus × Setor Selecione um ou mais ite…" at bounding box center [1201, 332] width 317 height 544
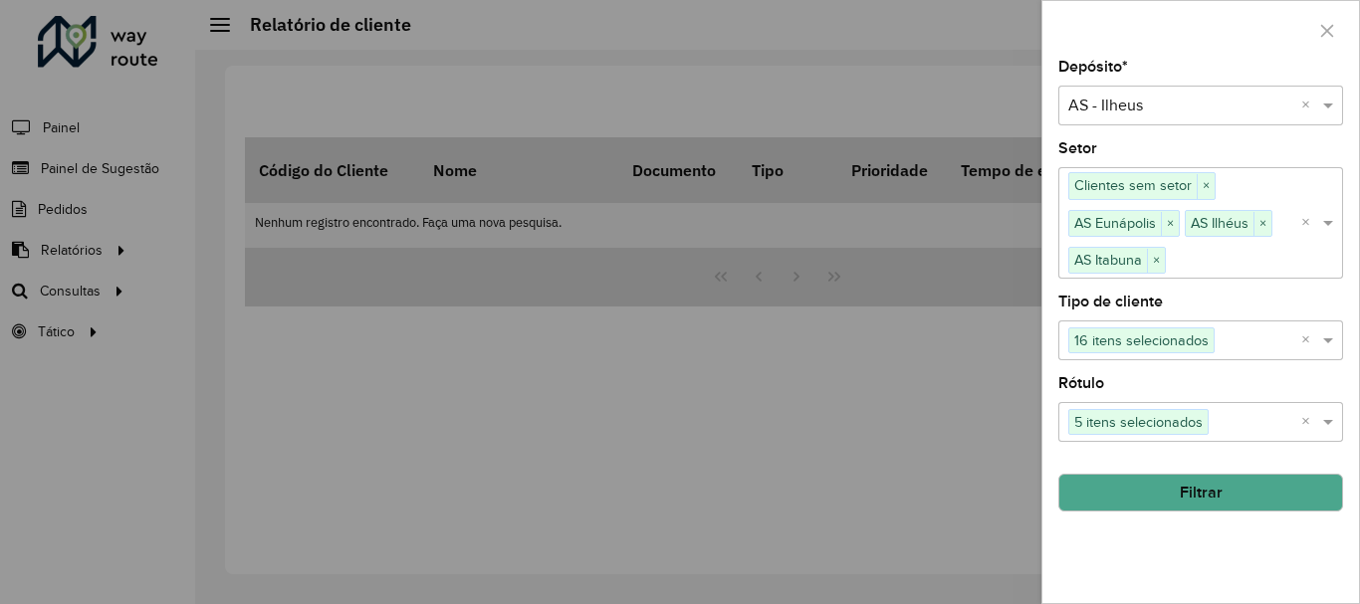
click at [1254, 489] on button "Filtrar" at bounding box center [1201, 493] width 285 height 38
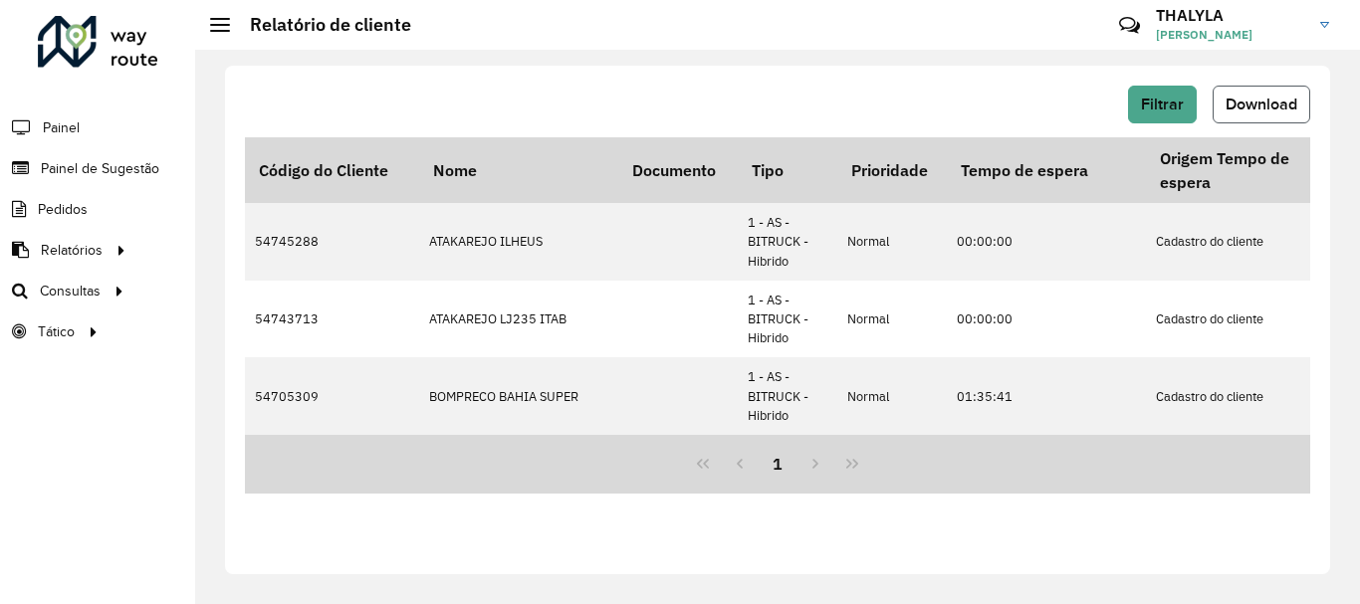
click at [1235, 103] on span "Download" at bounding box center [1262, 104] width 72 height 17
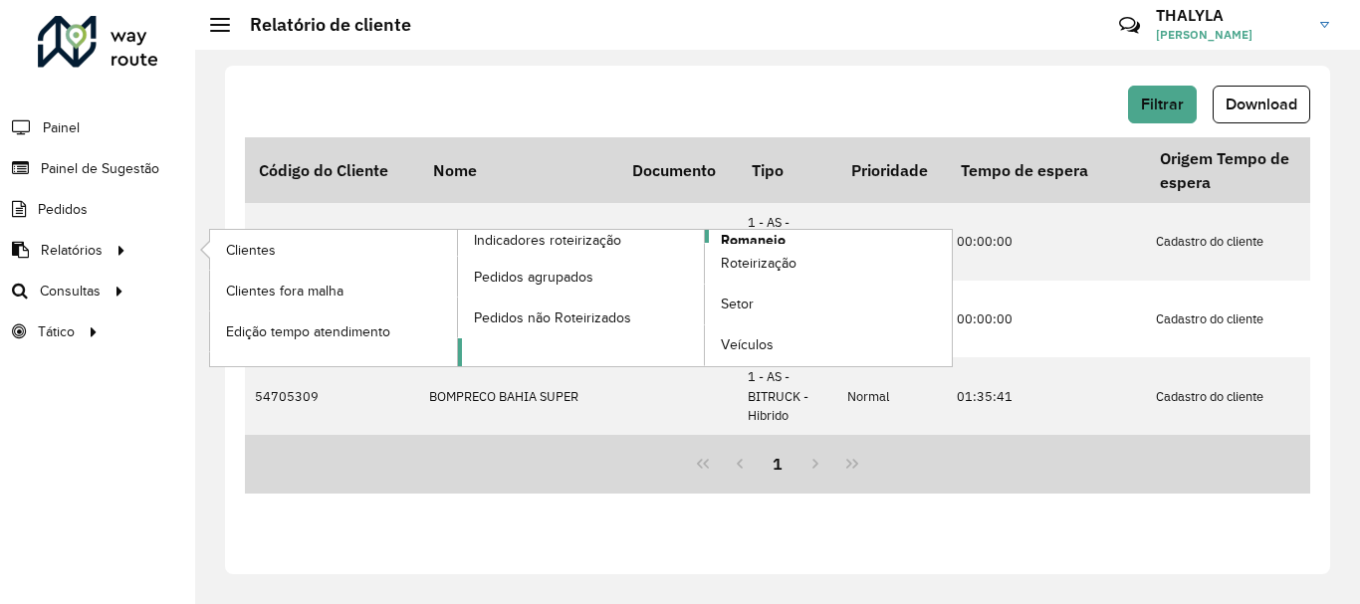
click at [768, 240] on span "Romaneio" at bounding box center [753, 240] width 65 height 21
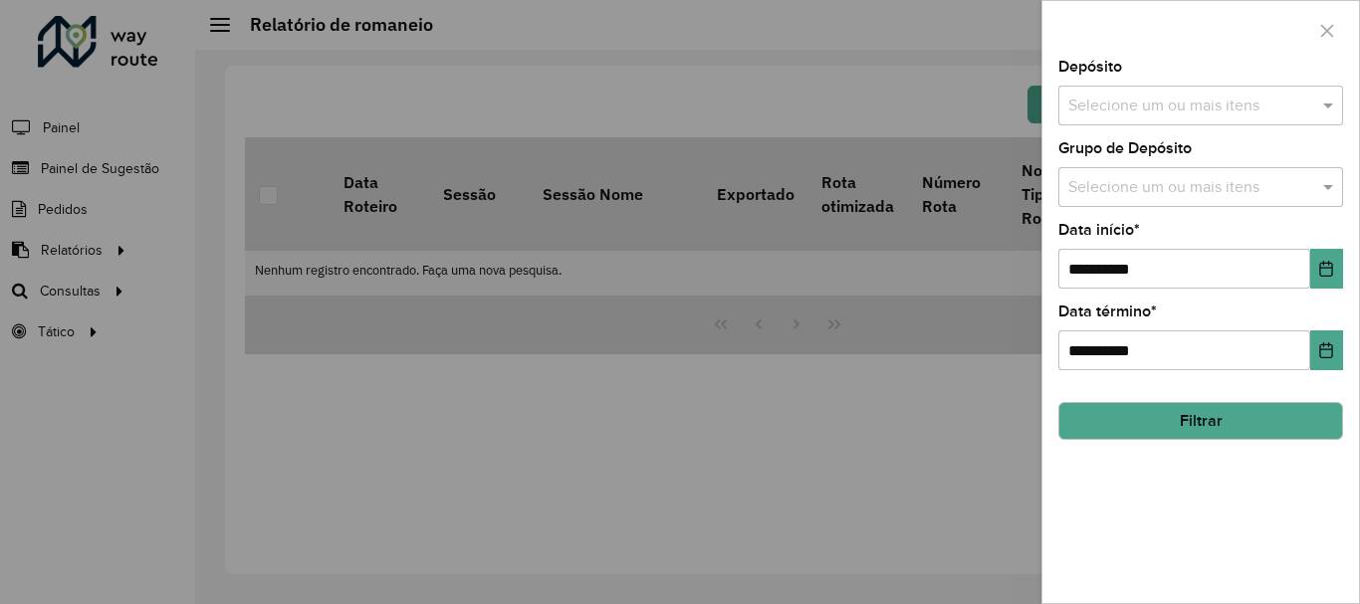
click at [1269, 110] on input "text" at bounding box center [1191, 107] width 255 height 24
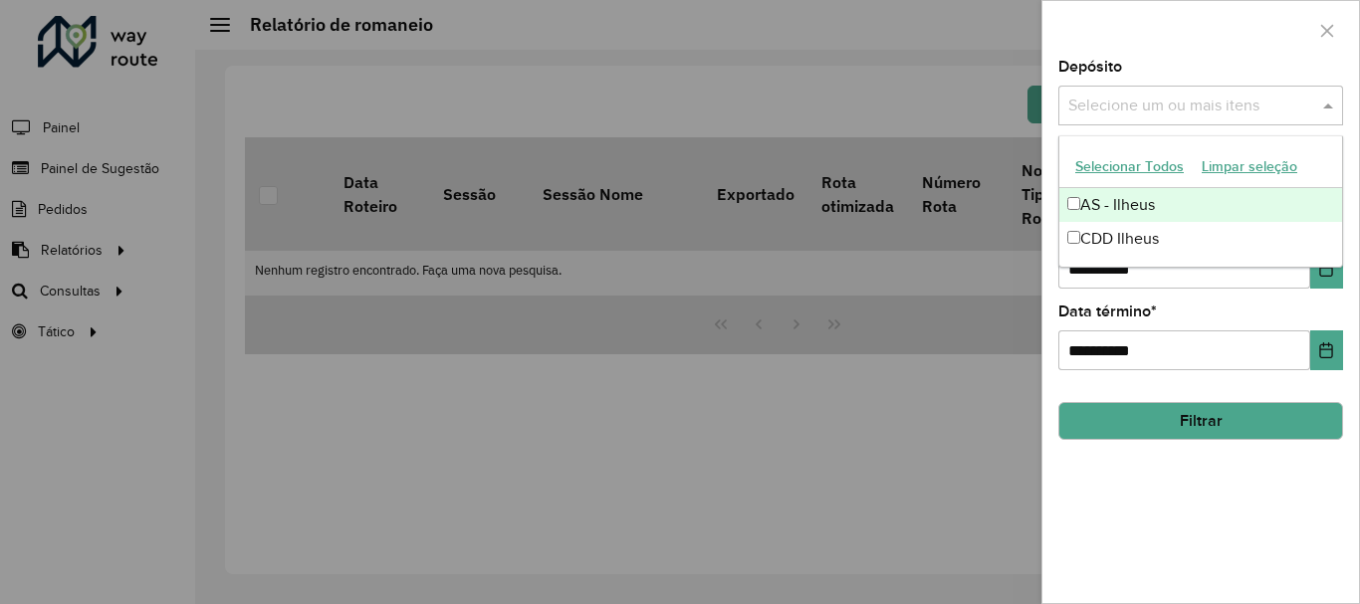
click at [1166, 160] on button "Selecionar Todos" at bounding box center [1130, 166] width 126 height 31
click at [1227, 56] on div at bounding box center [1201, 30] width 317 height 59
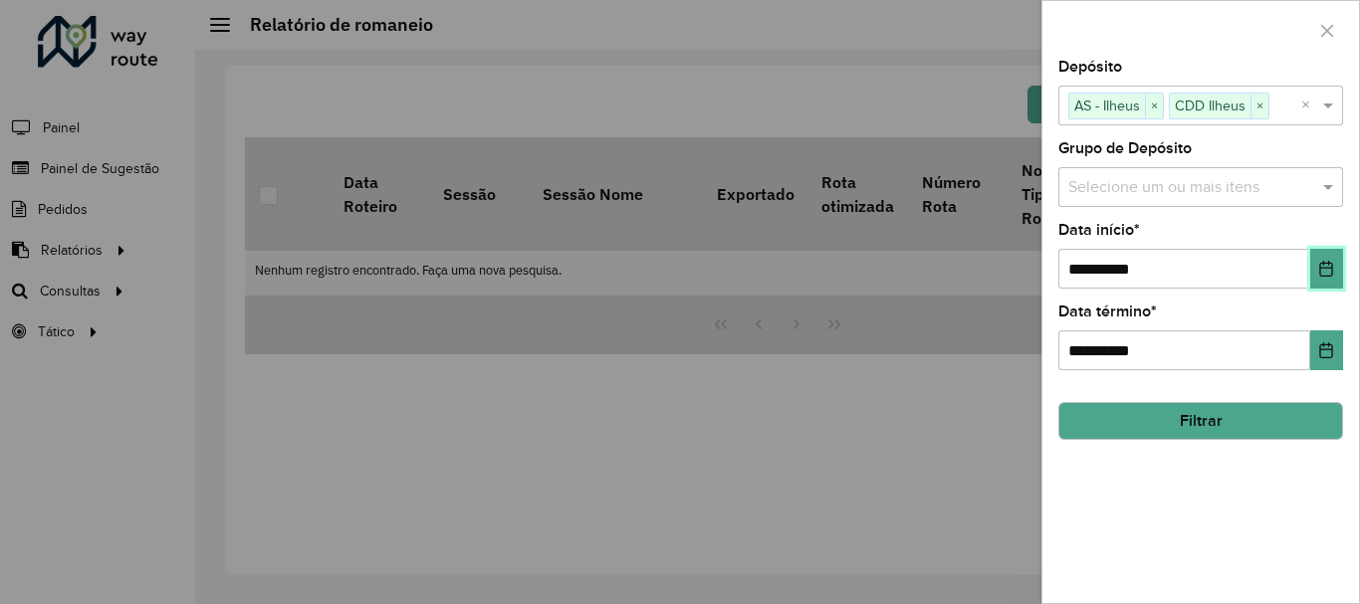
click at [1318, 273] on icon "Choose Date" at bounding box center [1326, 269] width 16 height 16
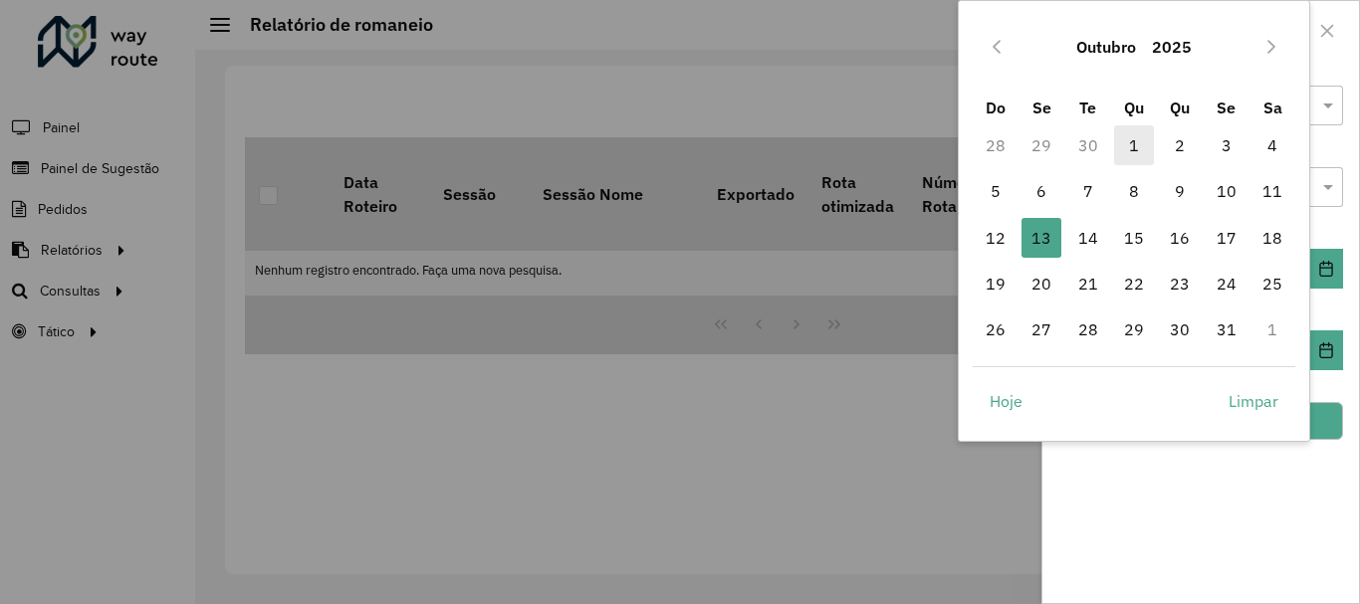
click at [1131, 139] on span "1" at bounding box center [1134, 145] width 40 height 40
type input "**********"
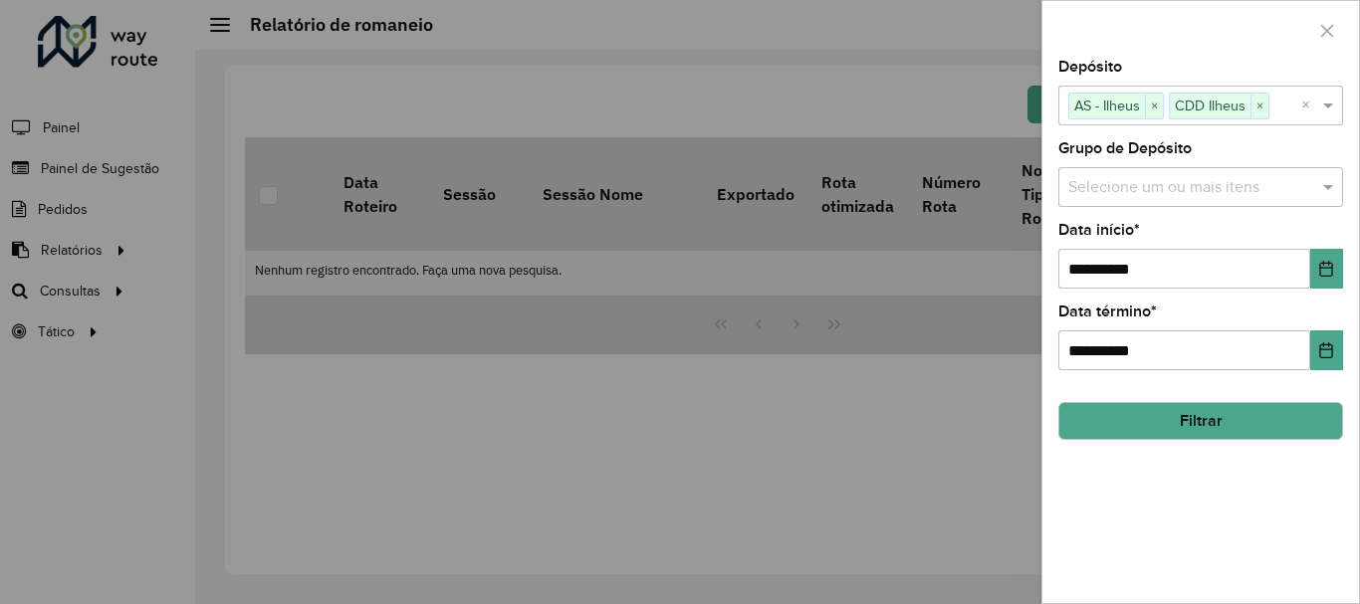
click at [1222, 406] on button "Filtrar" at bounding box center [1201, 421] width 285 height 38
